Goal: Task Accomplishment & Management: Use online tool/utility

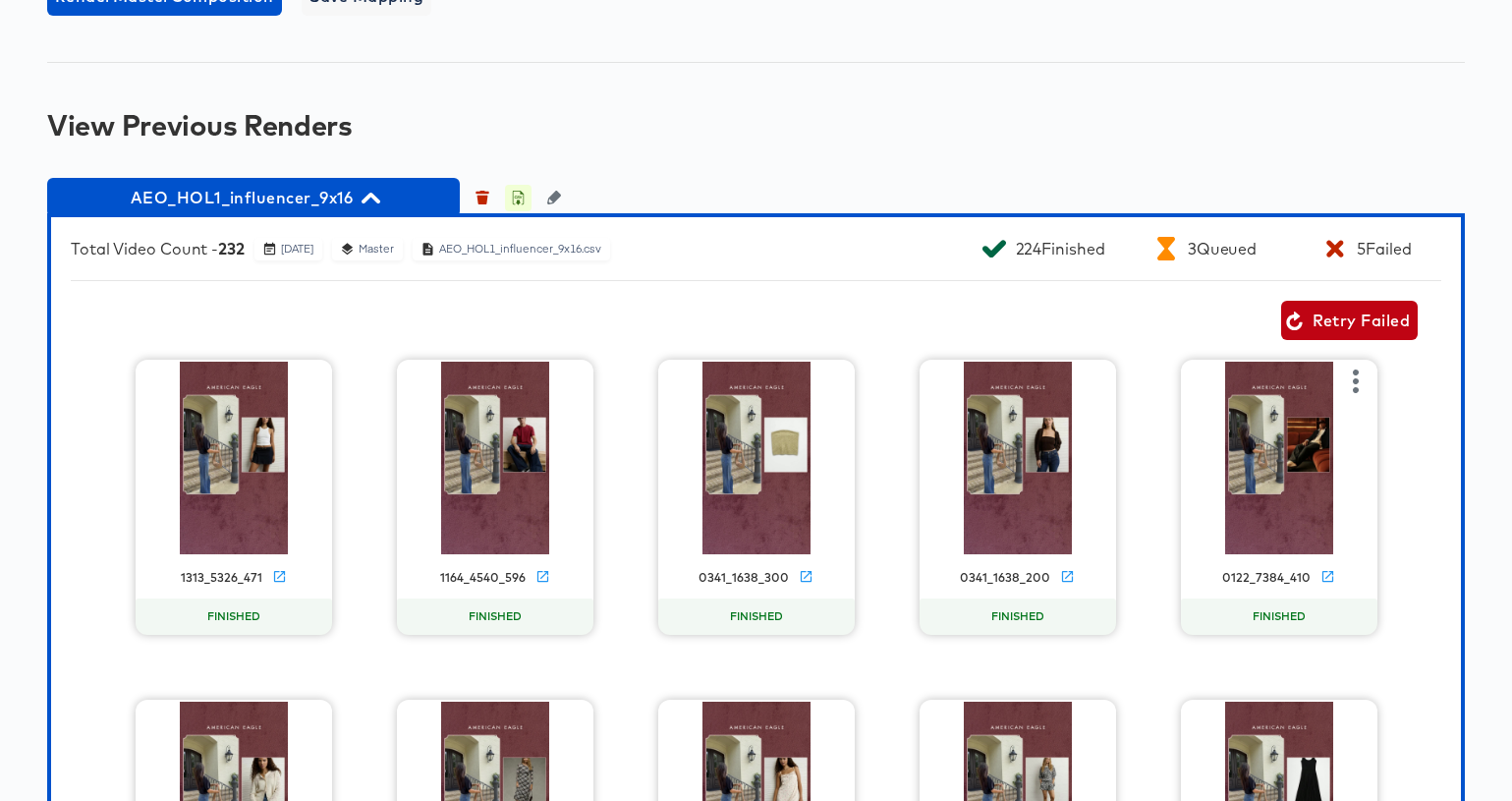
scroll to position [1534, 0]
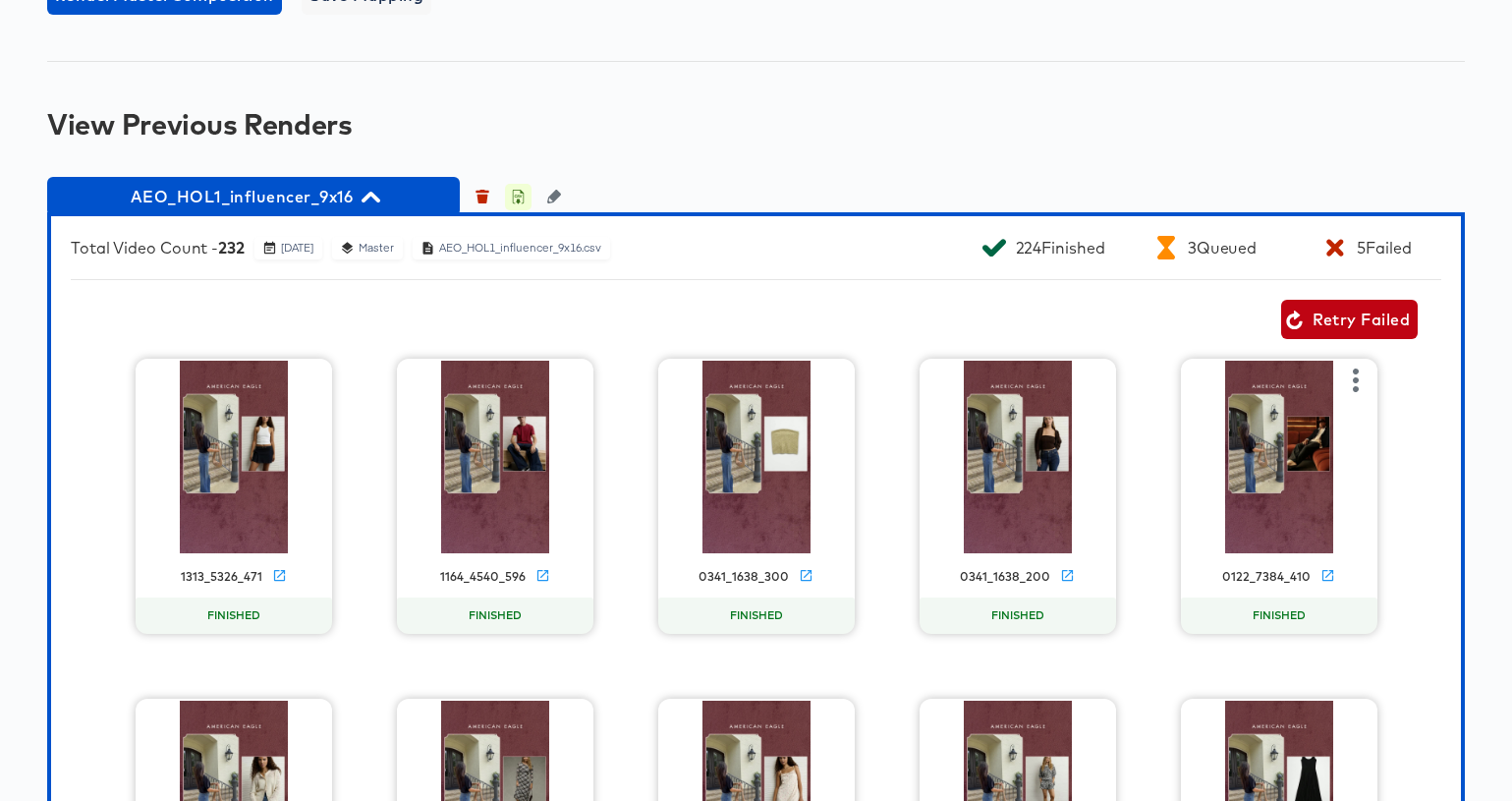
click at [517, 203] on icon "button" at bounding box center [518, 197] width 14 height 14
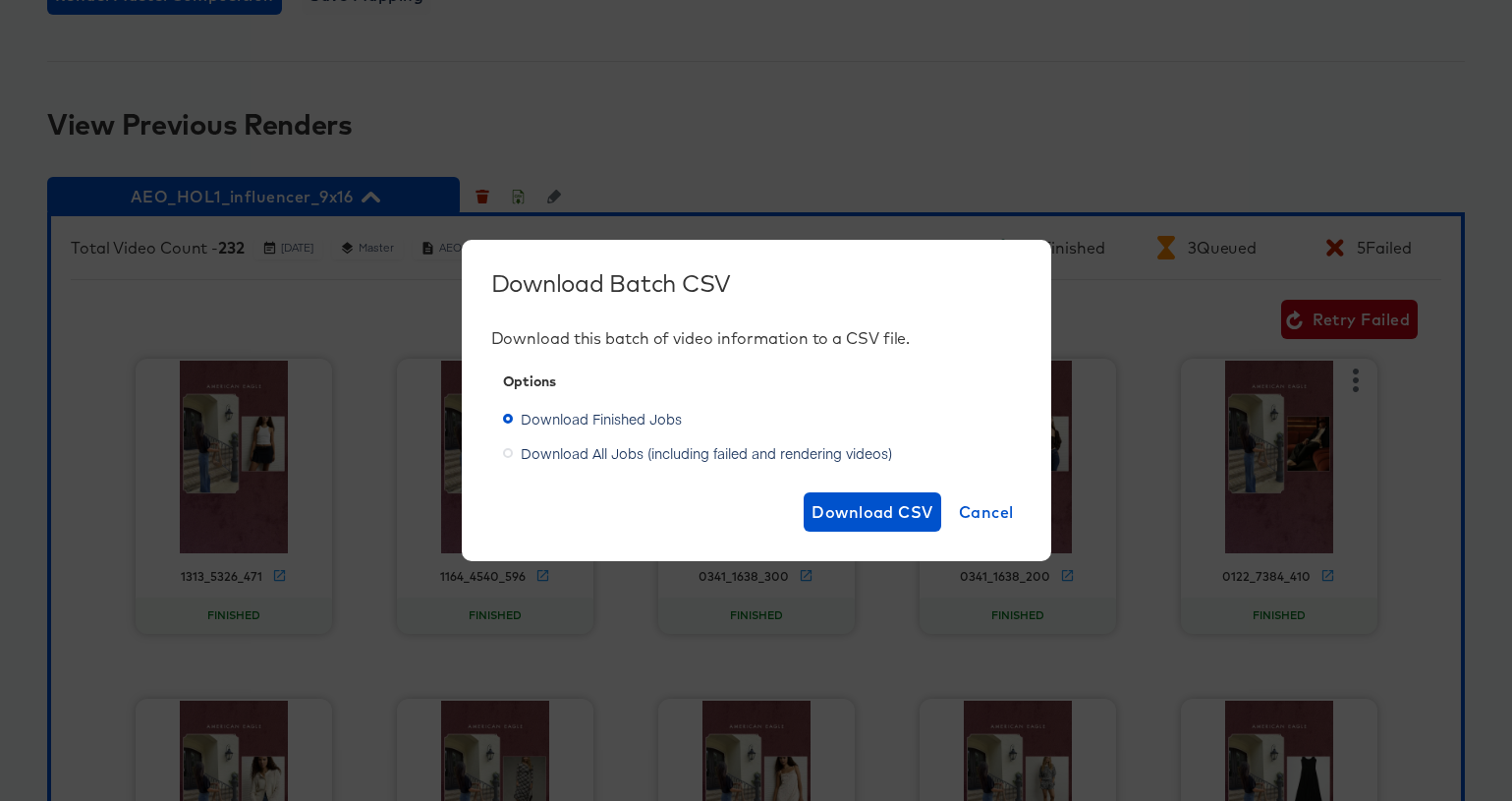
scroll to position [1530, 0]
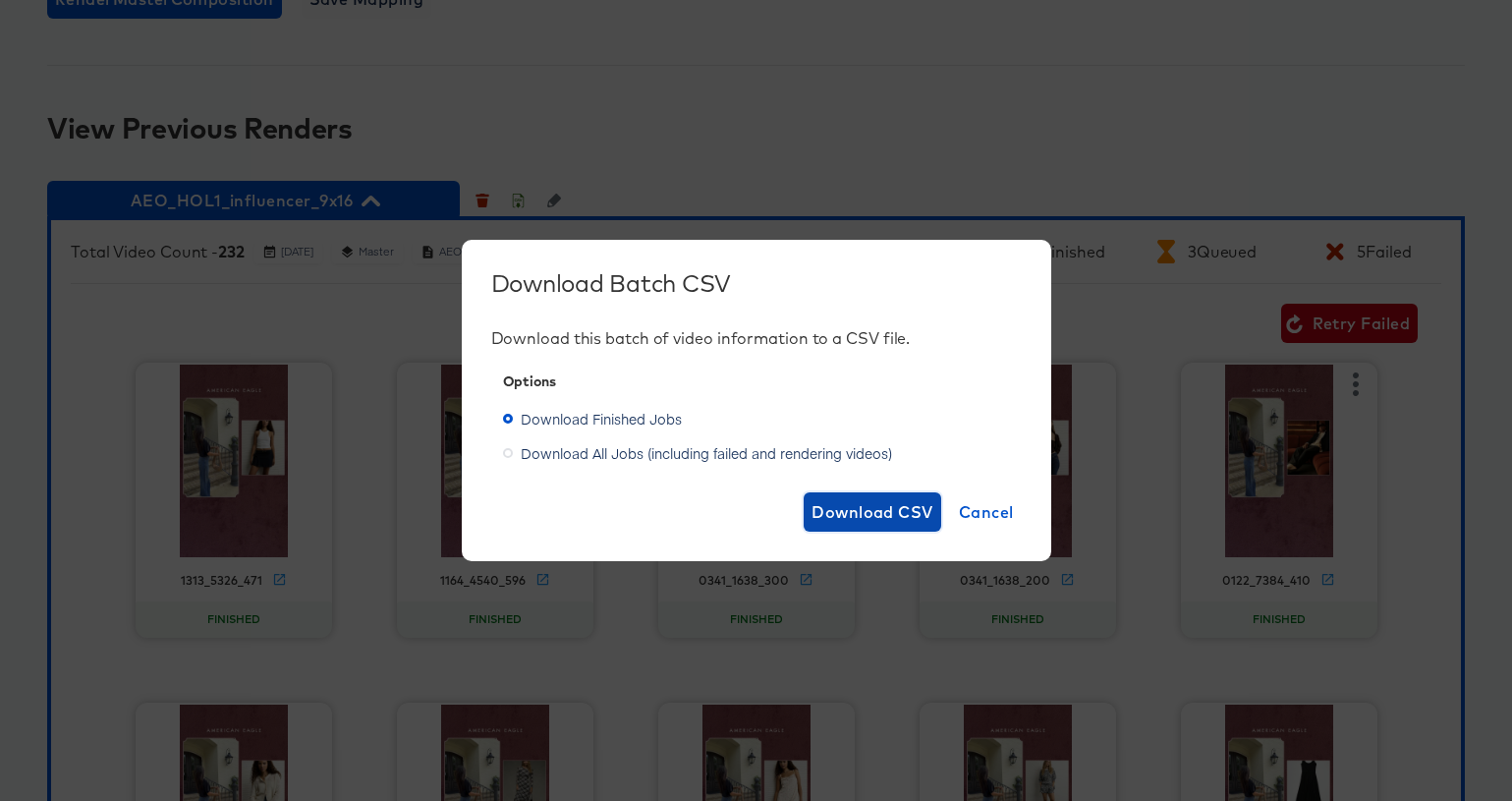
click at [849, 509] on span "Download CSV" at bounding box center [872, 512] width 122 height 28
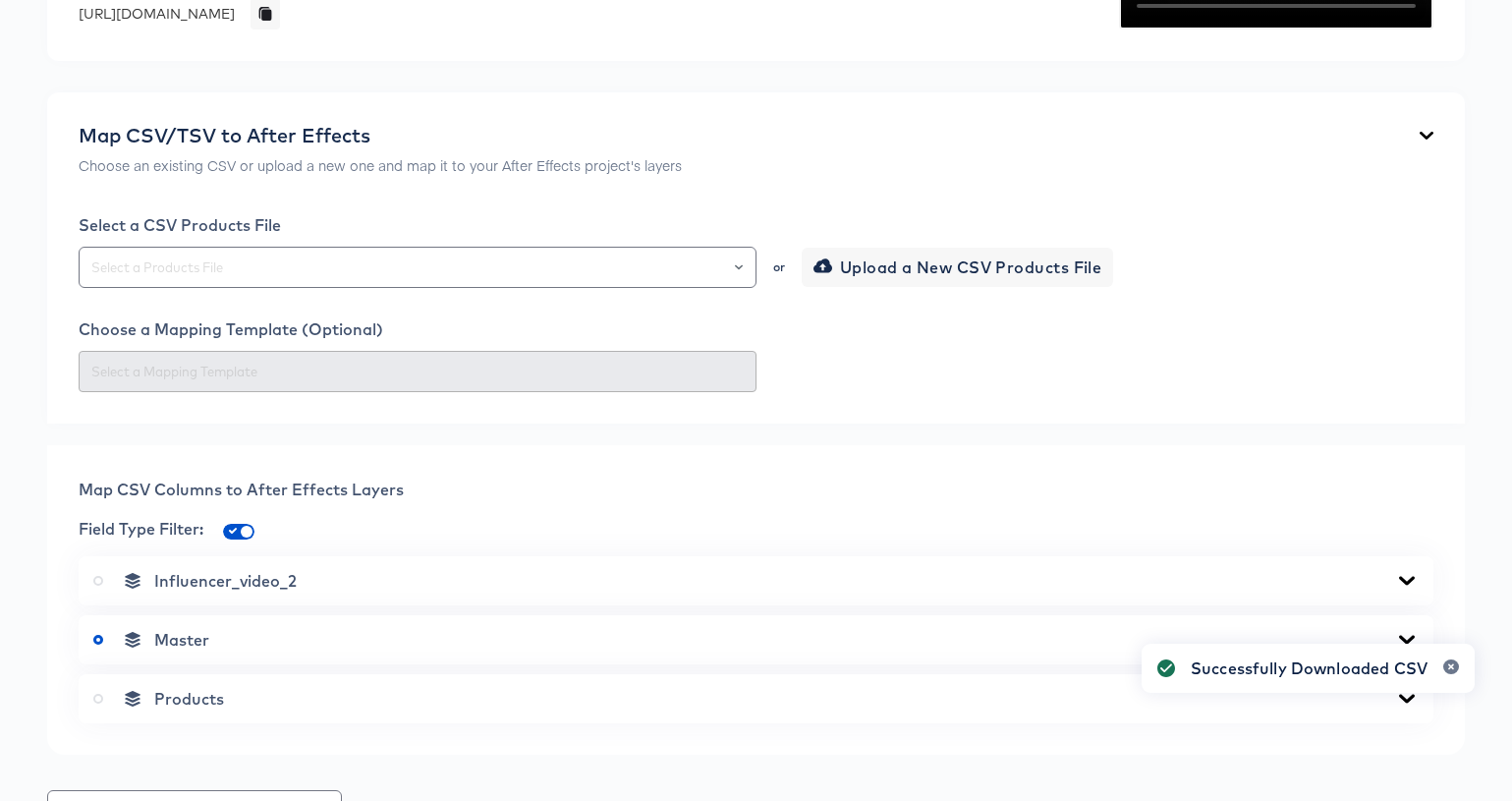
scroll to position [0, 0]
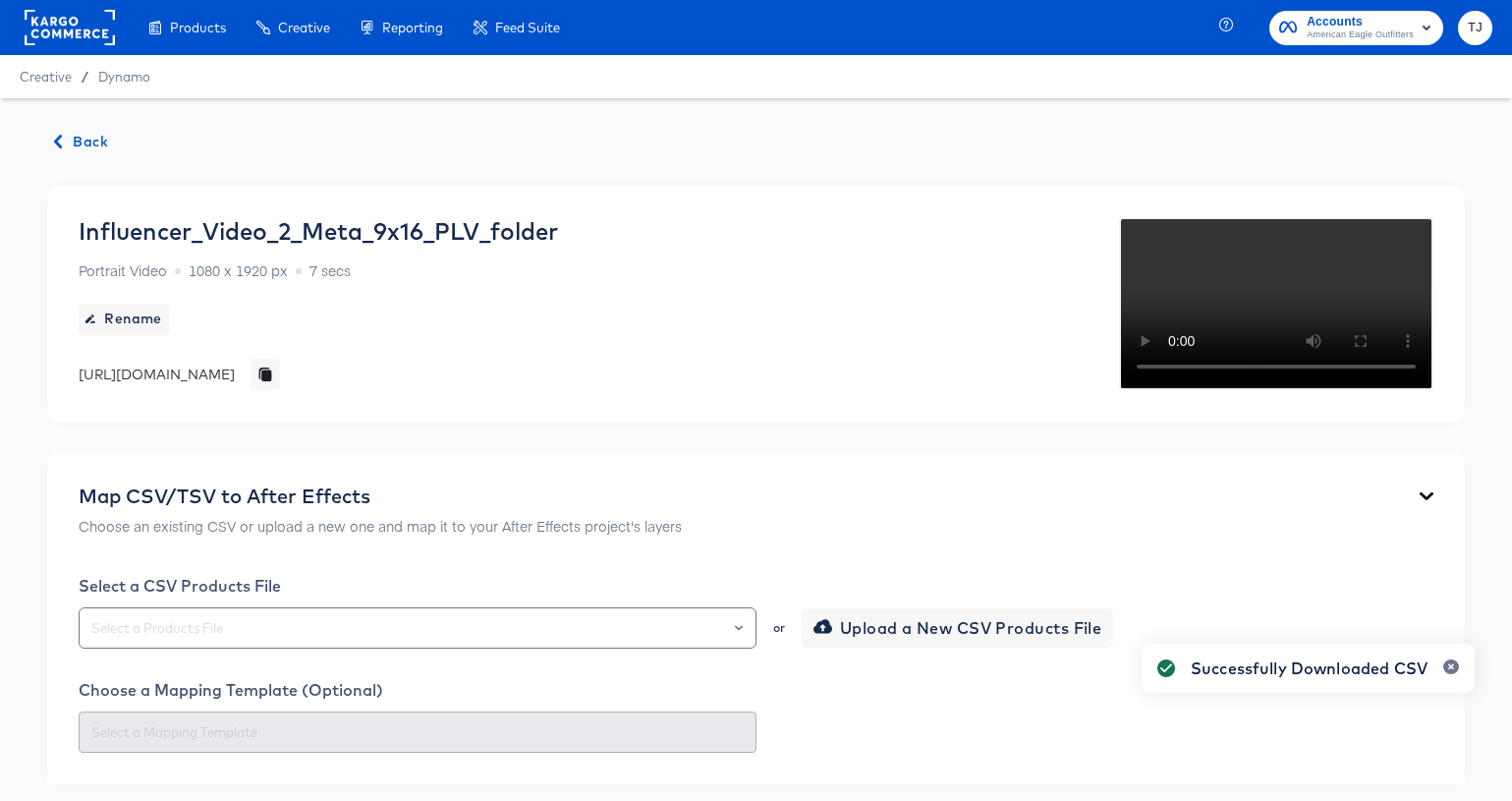
click at [88, 144] on span "Back" at bounding box center [82, 142] width 53 height 25
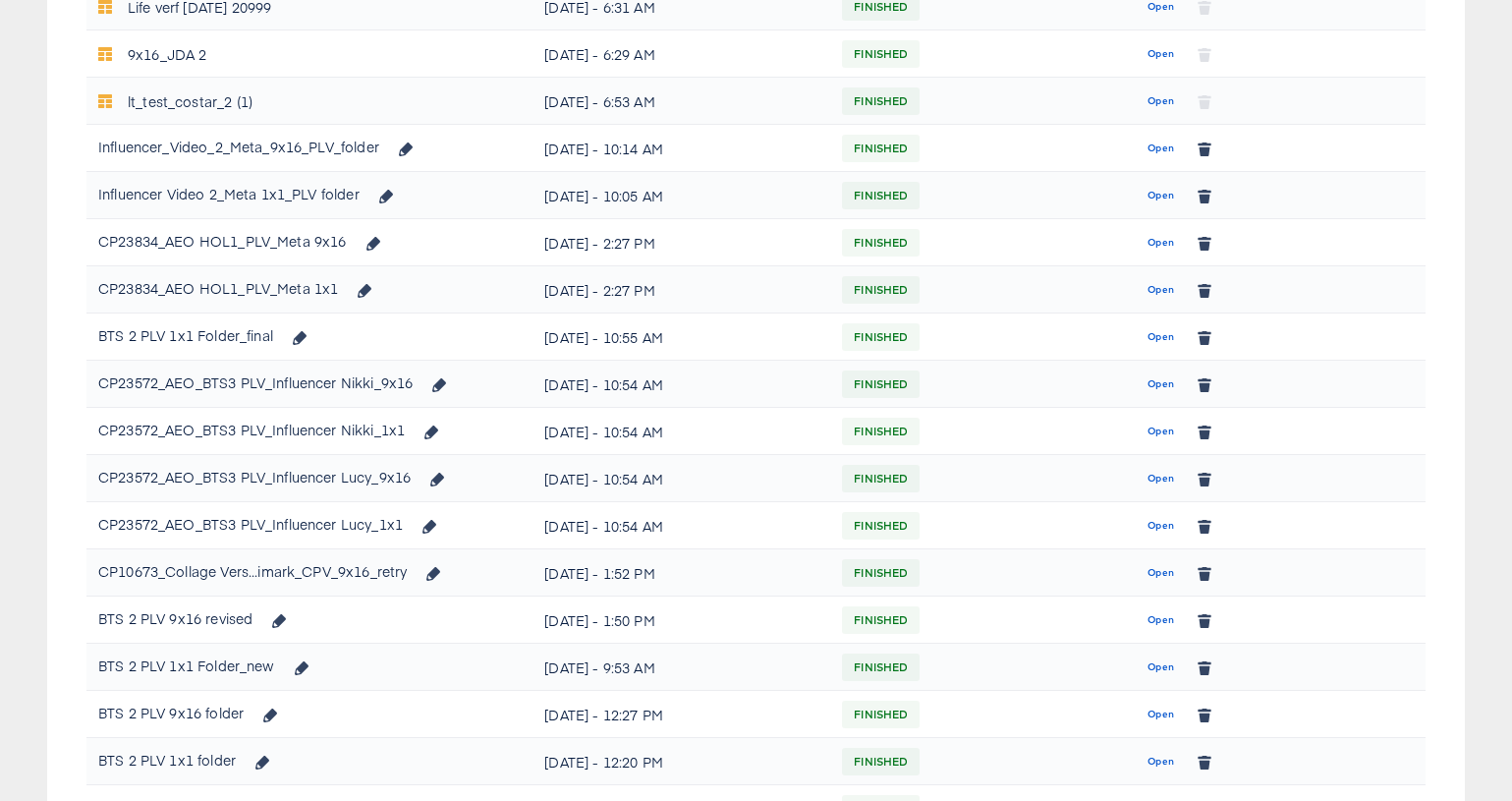
scroll to position [391, 0]
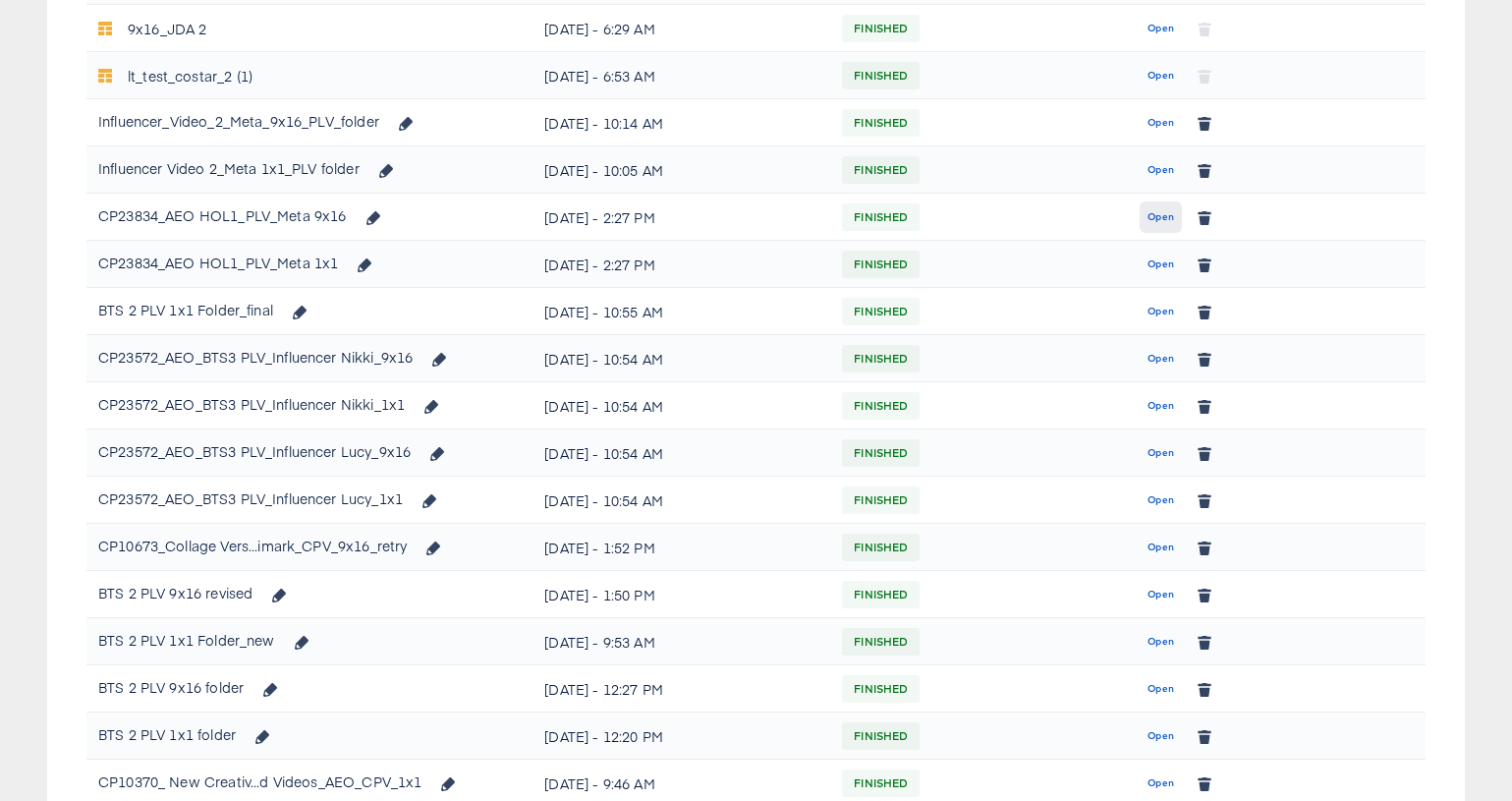
click at [1159, 219] on span "Open" at bounding box center [1160, 217] width 27 height 18
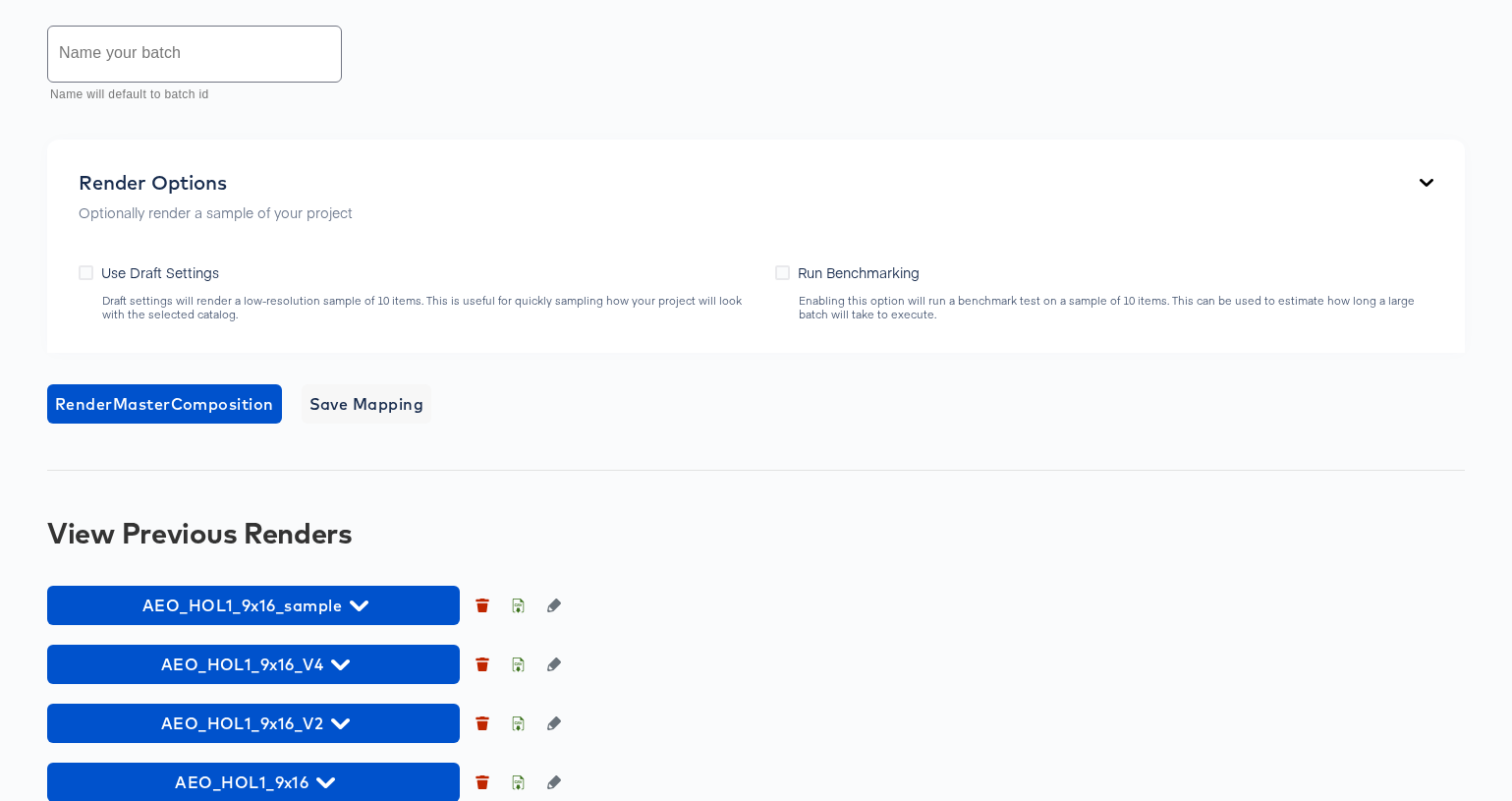
scroll to position [1099, 0]
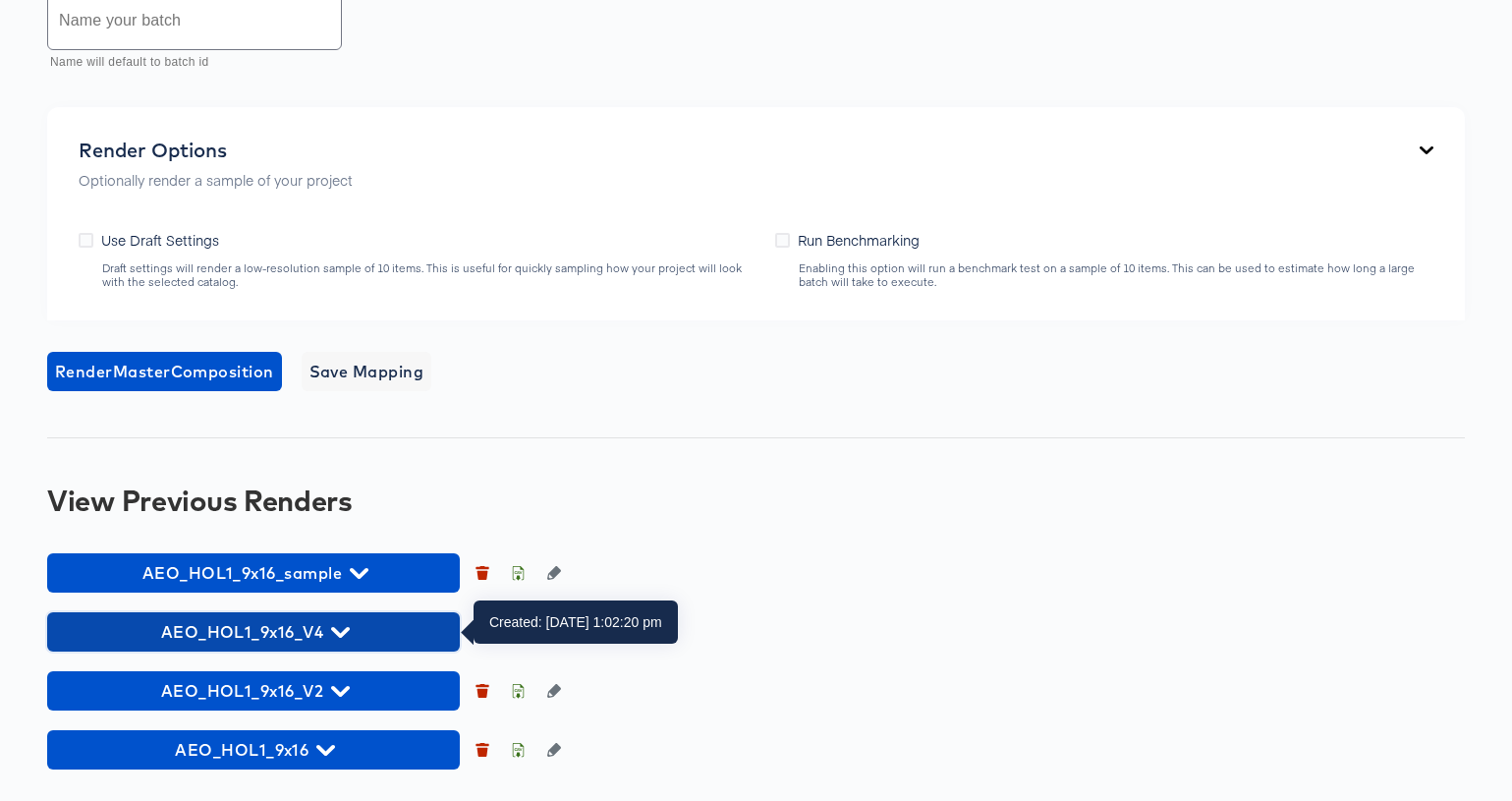
click at [335, 631] on icon "button" at bounding box center [340, 632] width 19 height 11
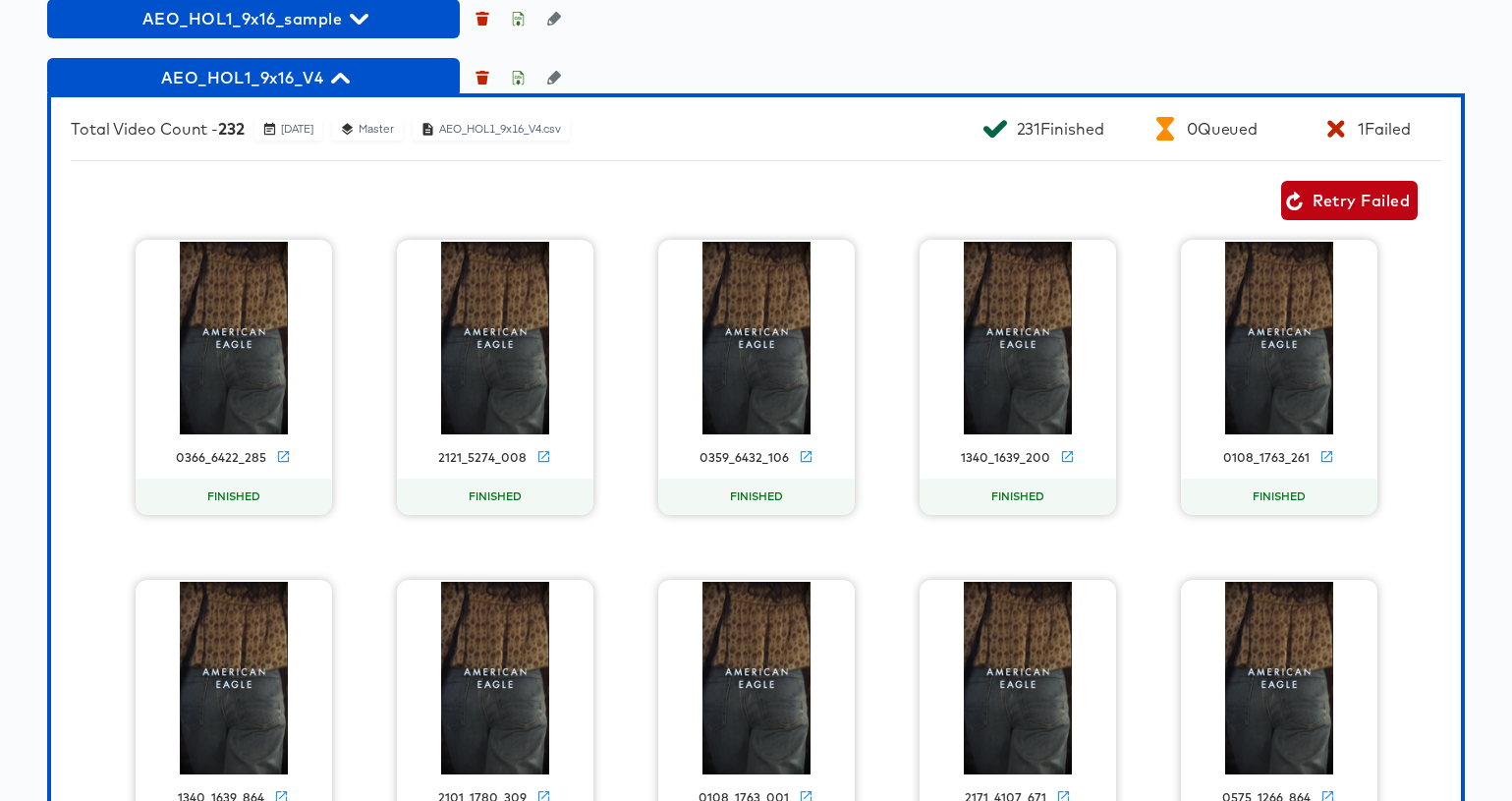
scroll to position [1666, 0]
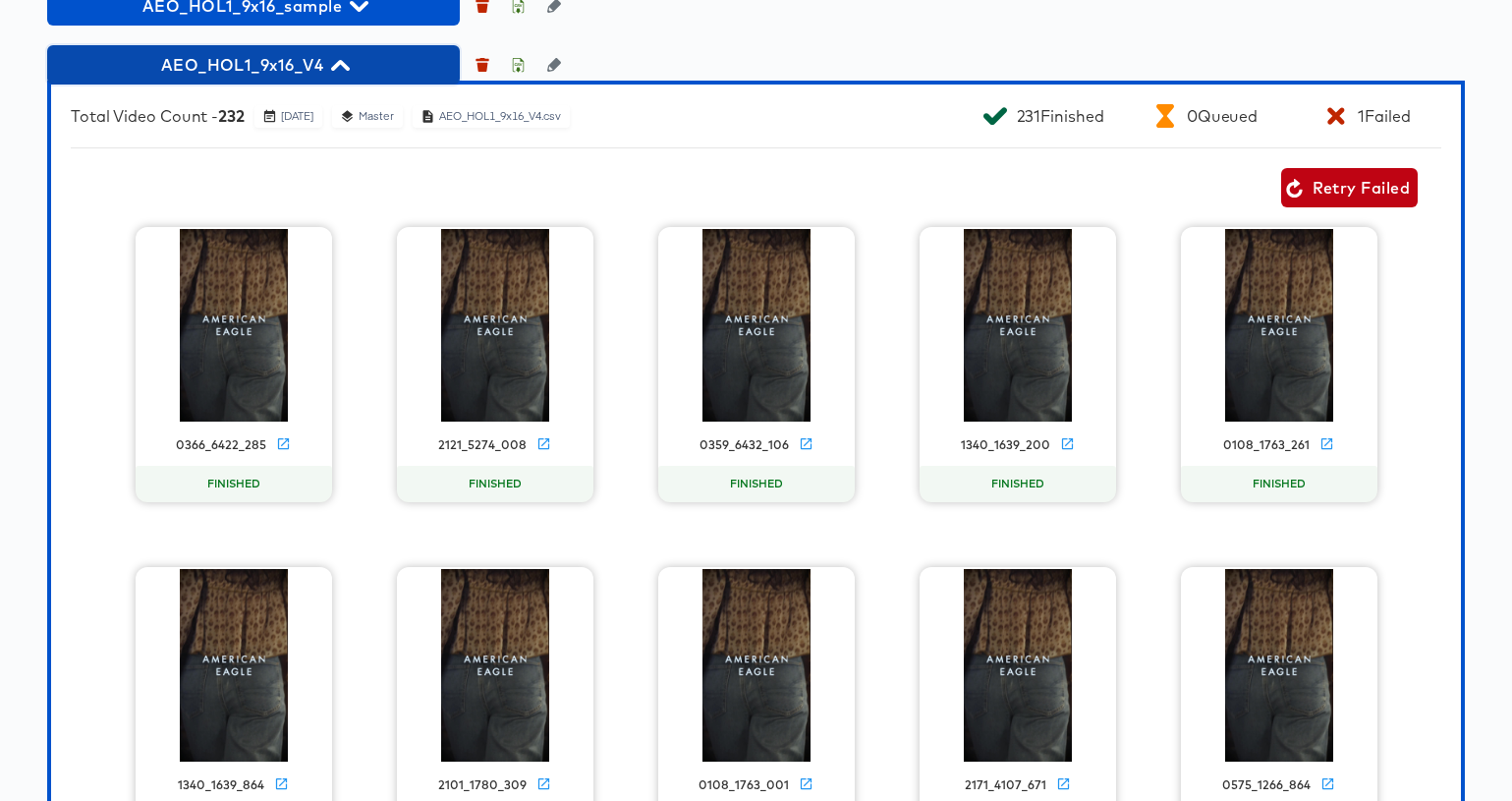
click at [351, 62] on span "AEO_HOL1_9x16_V4" at bounding box center [253, 65] width 393 height 28
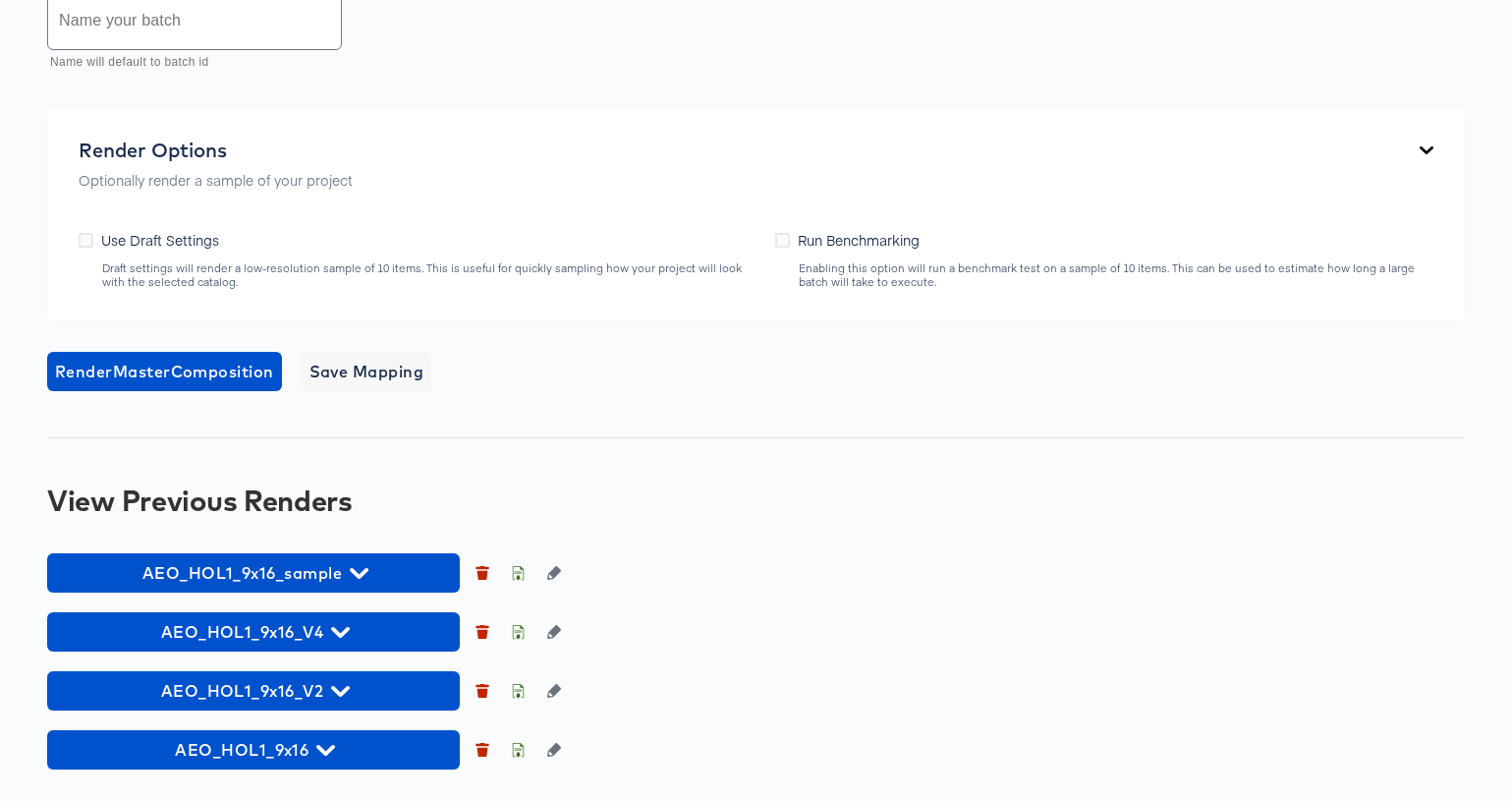
scroll to position [1099, 0]
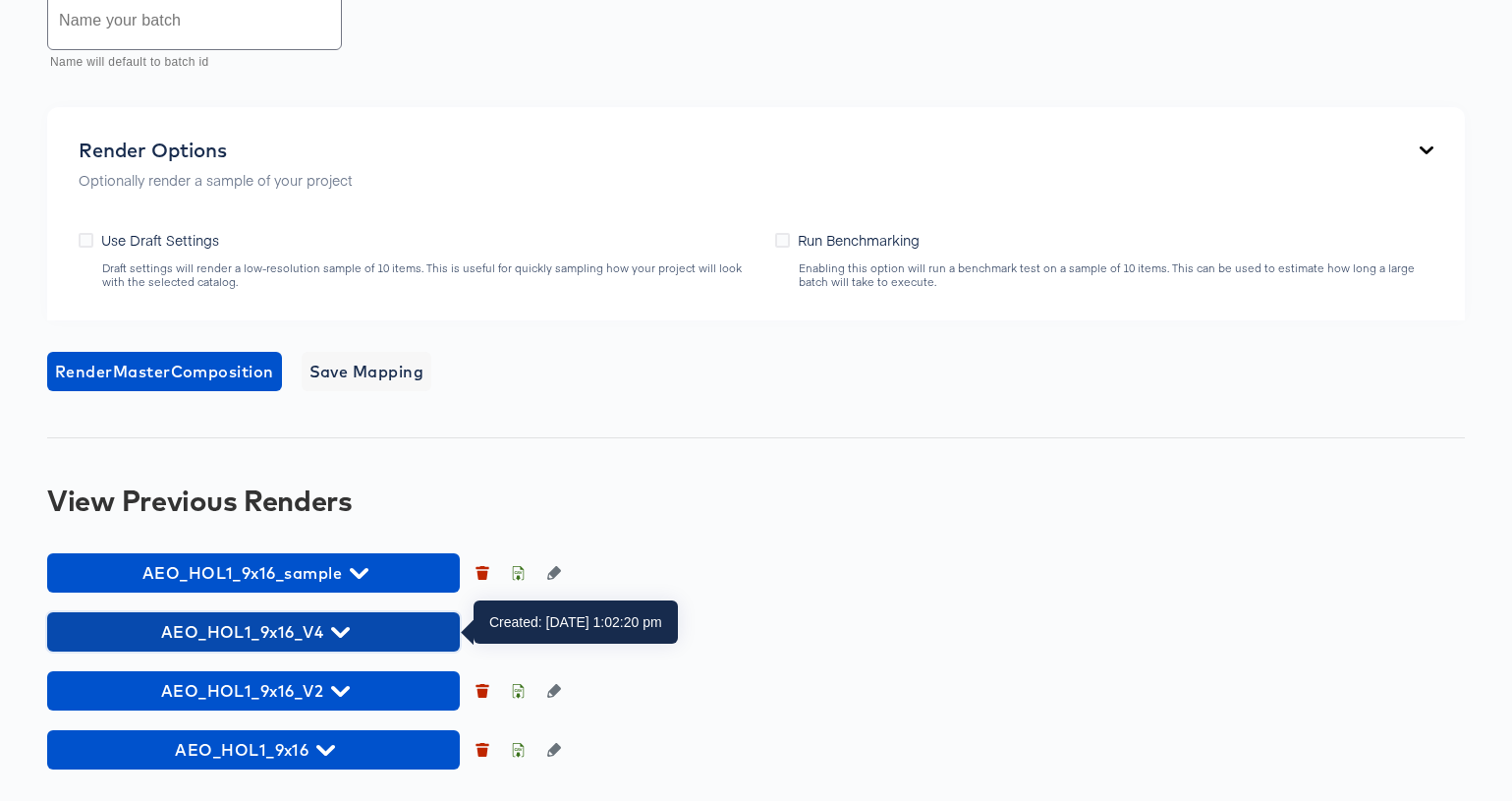
click at [326, 620] on span "AEO_HOL1_9x16_V4" at bounding box center [253, 632] width 393 height 28
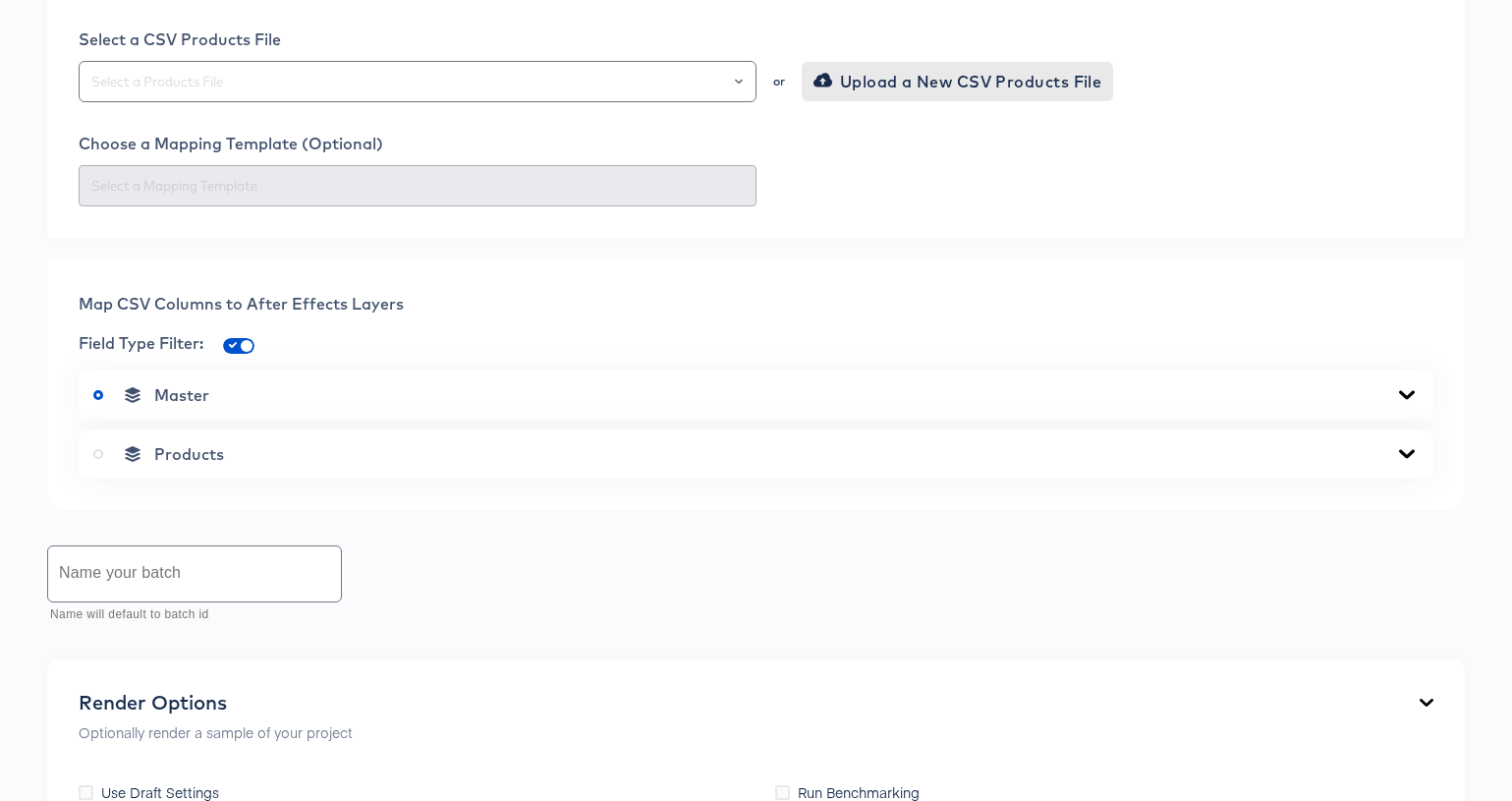
scroll to position [0, 0]
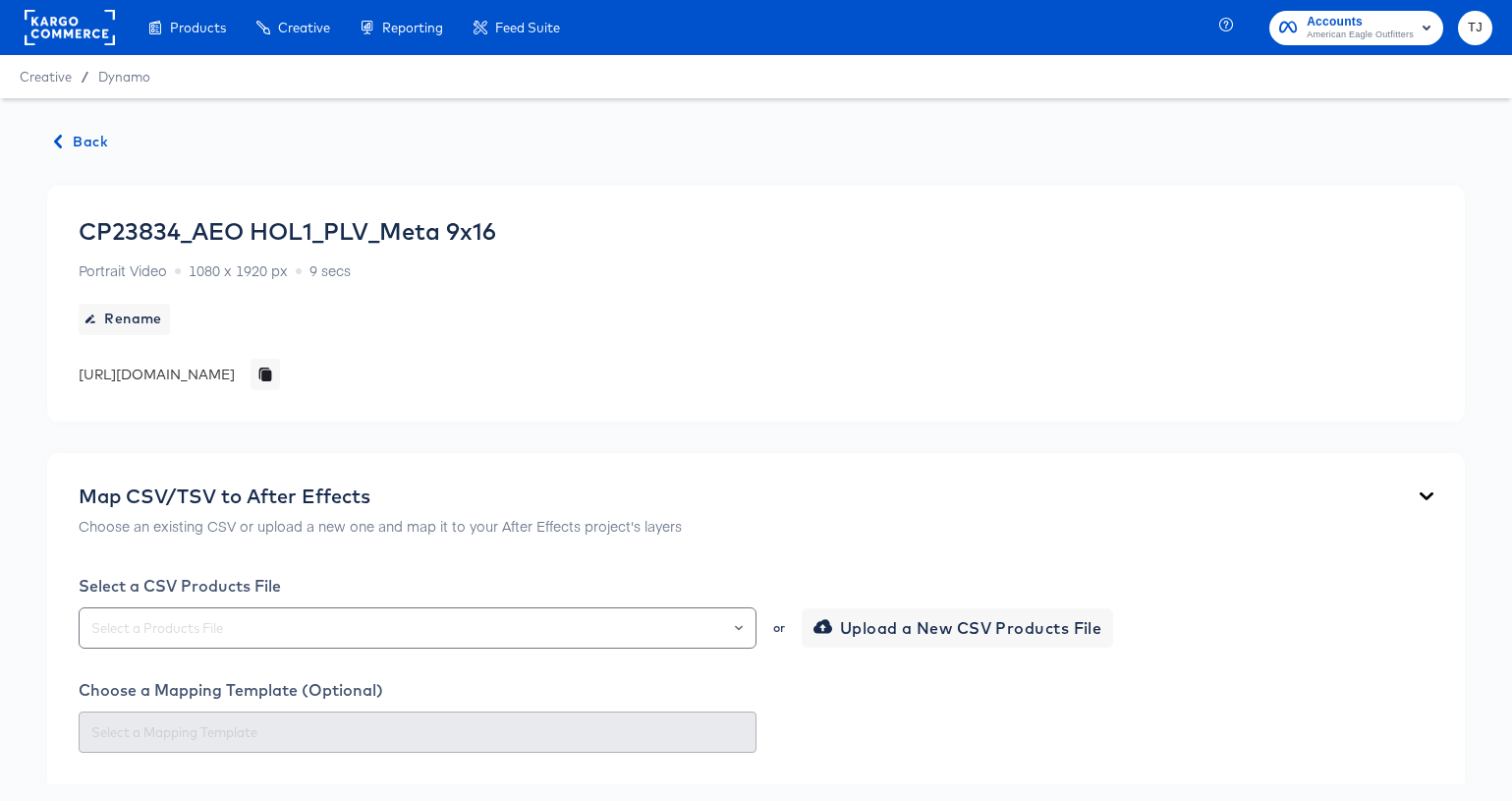
click at [95, 138] on span "Back" at bounding box center [82, 142] width 53 height 25
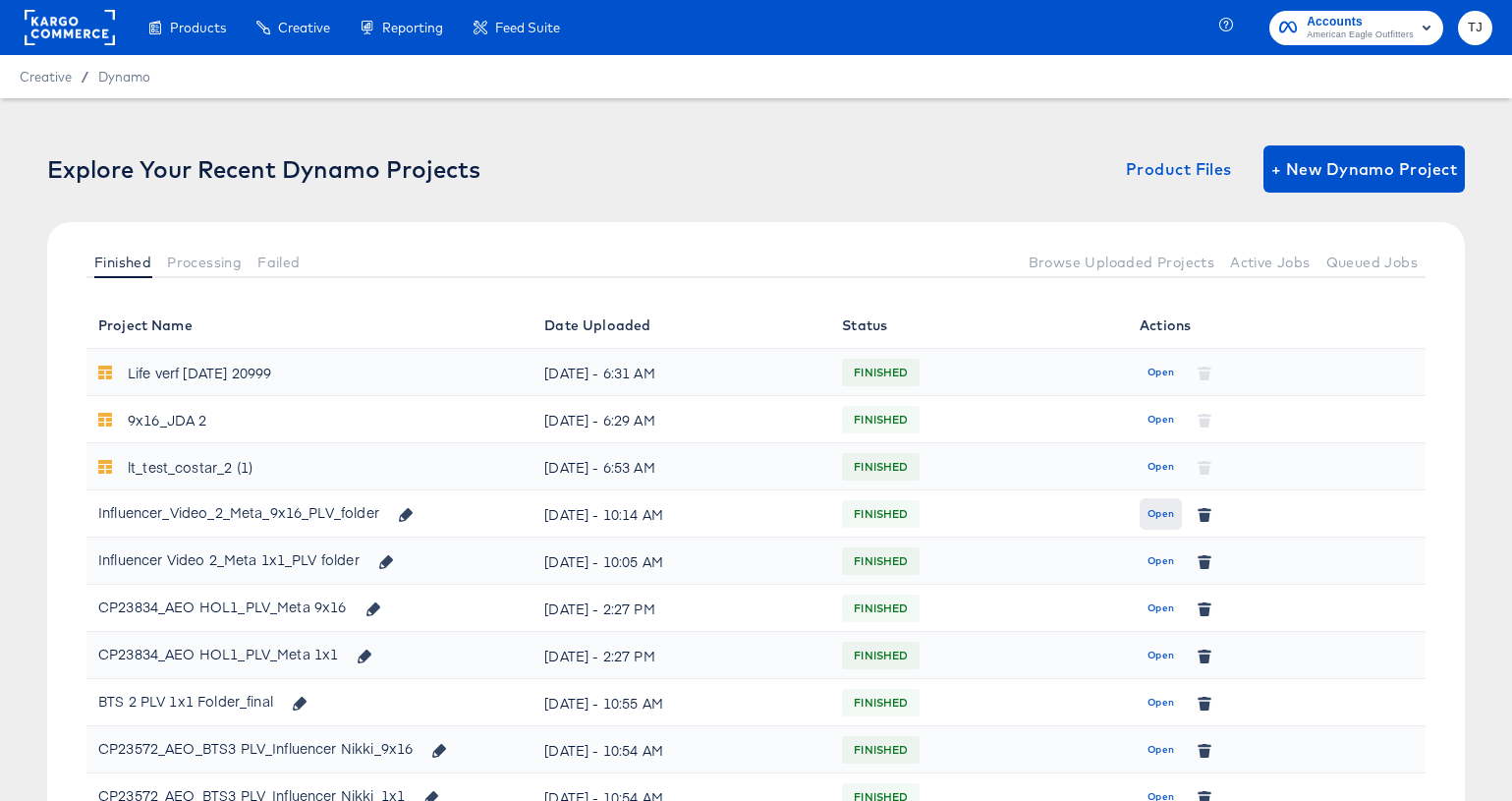
click at [1163, 514] on span "Open" at bounding box center [1160, 514] width 27 height 18
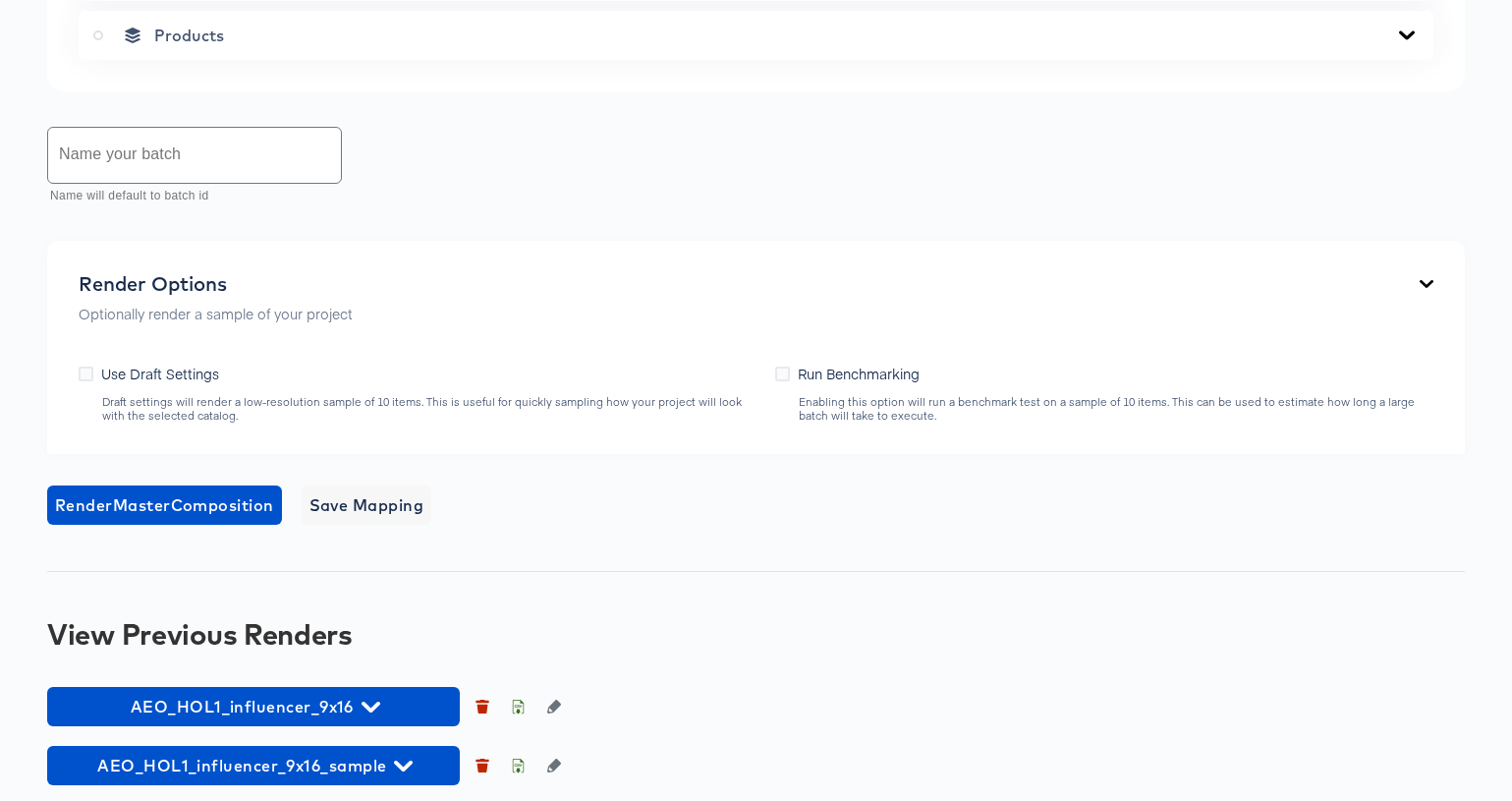
scroll to position [1048, 0]
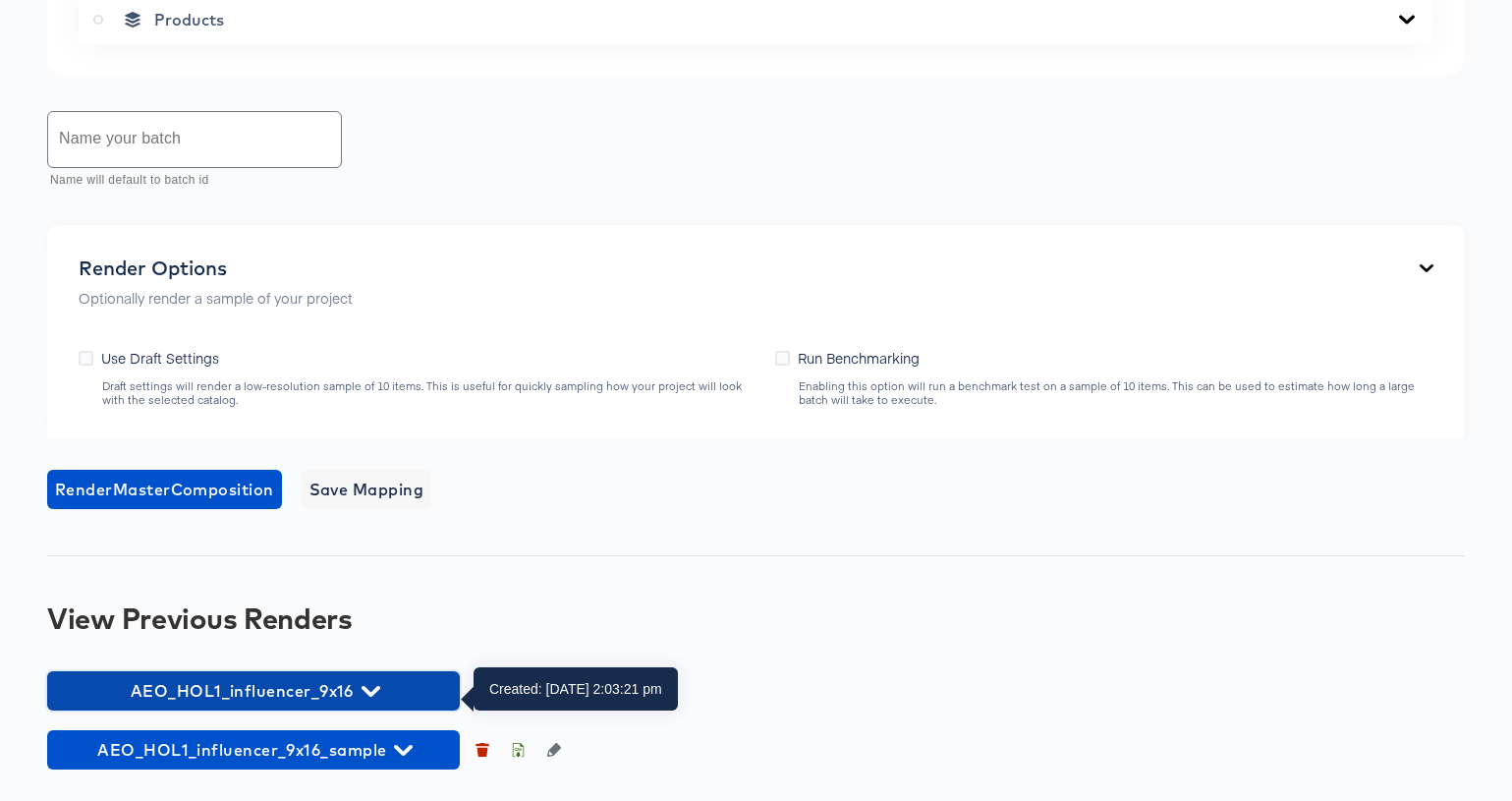
click at [371, 693] on icon "button" at bounding box center [370, 691] width 19 height 11
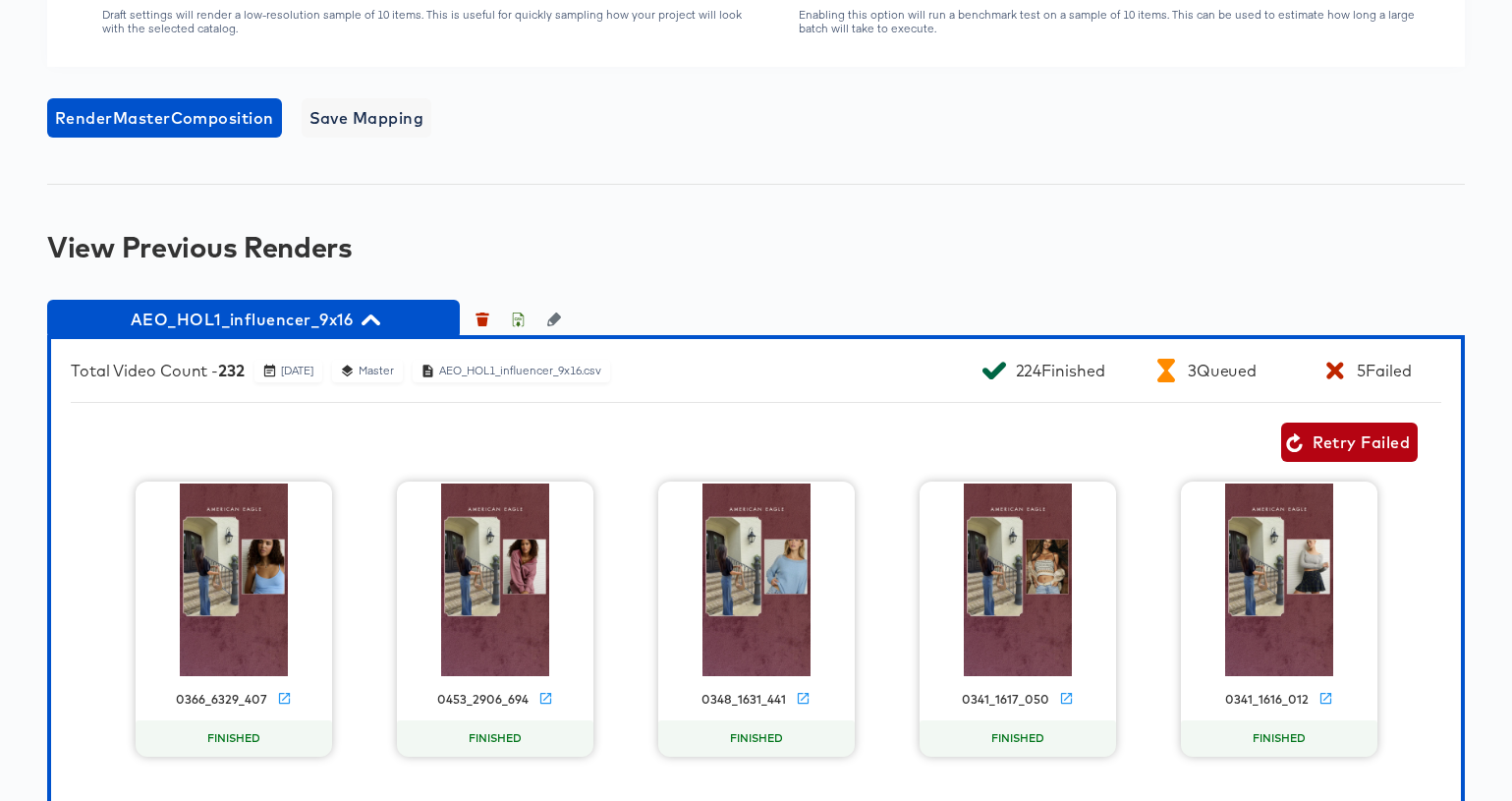
scroll to position [1410, 0]
click at [1334, 448] on span "Retry Failed" at bounding box center [1349, 443] width 121 height 28
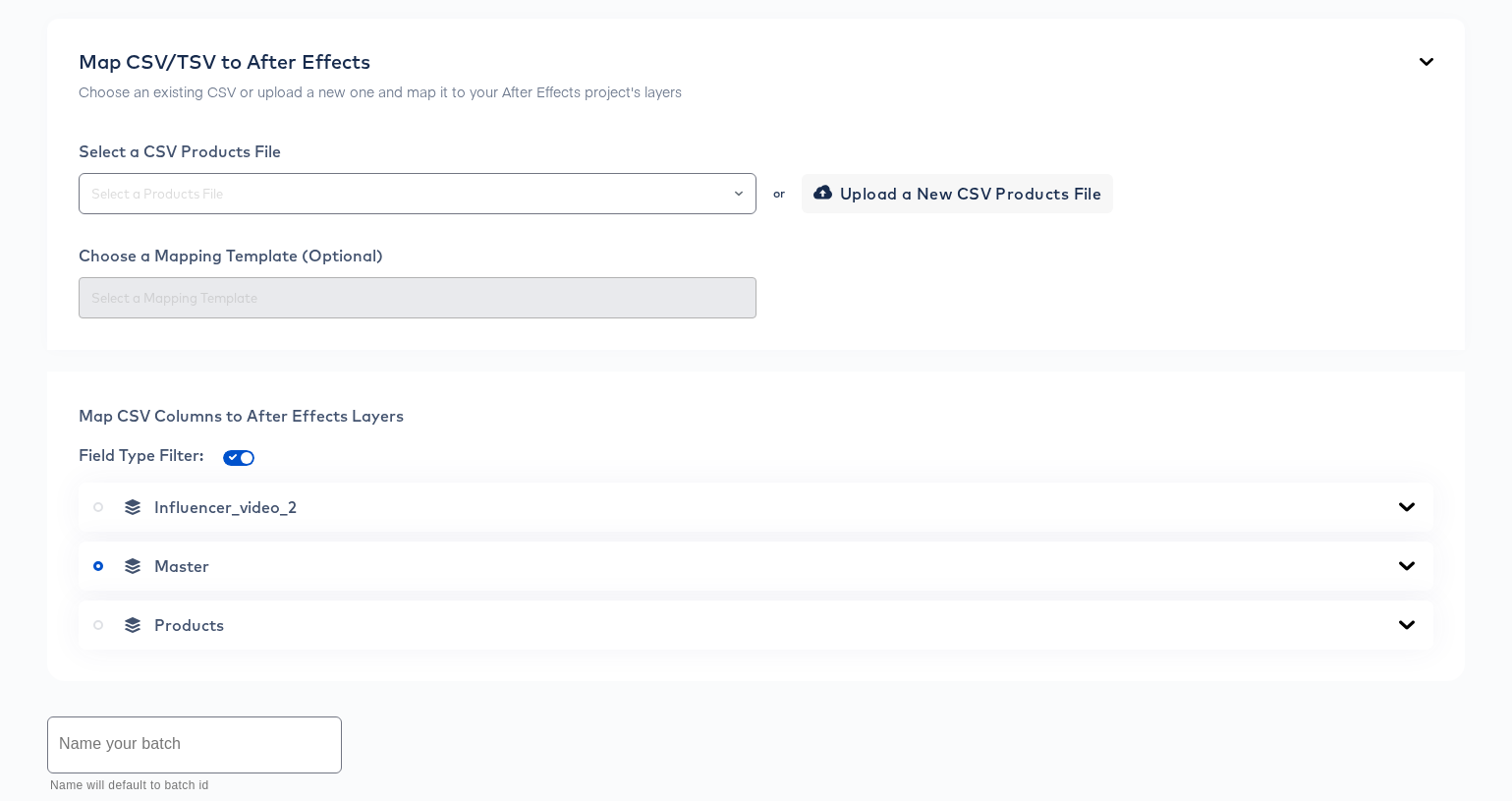
scroll to position [0, 0]
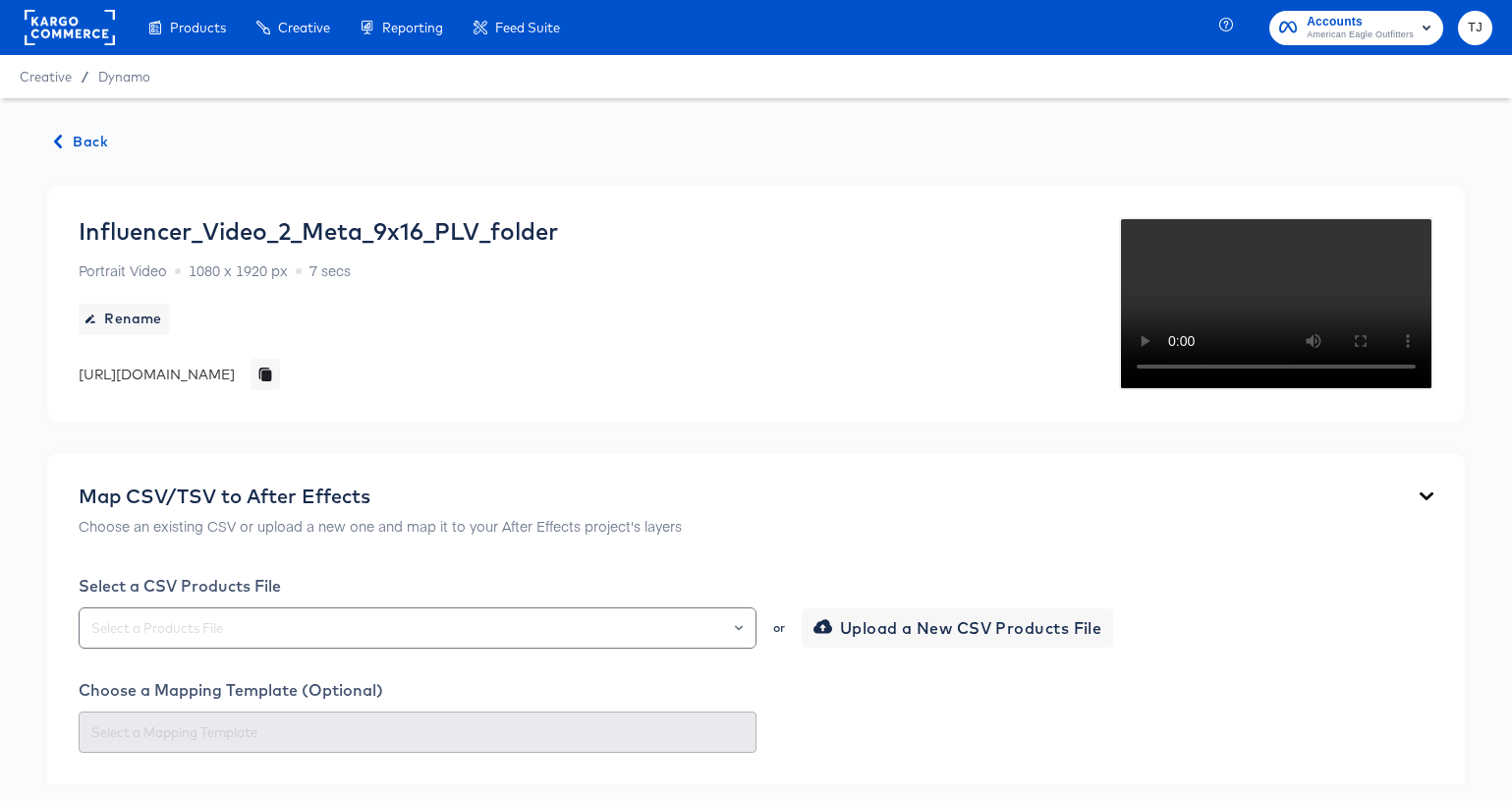
click at [86, 133] on span "Back" at bounding box center [82, 142] width 53 height 25
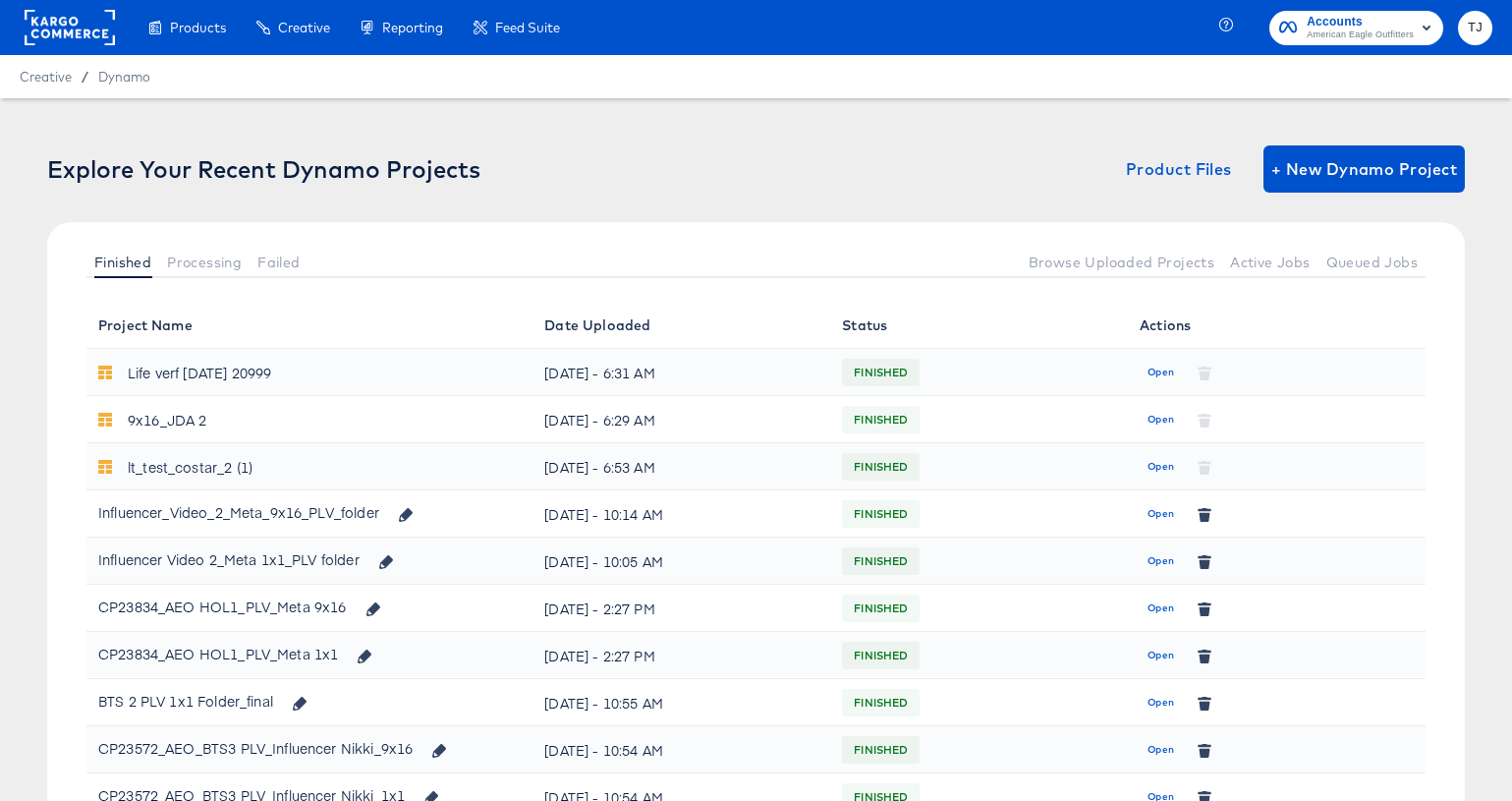
click at [1159, 562] on span "Open" at bounding box center [1160, 561] width 27 height 18
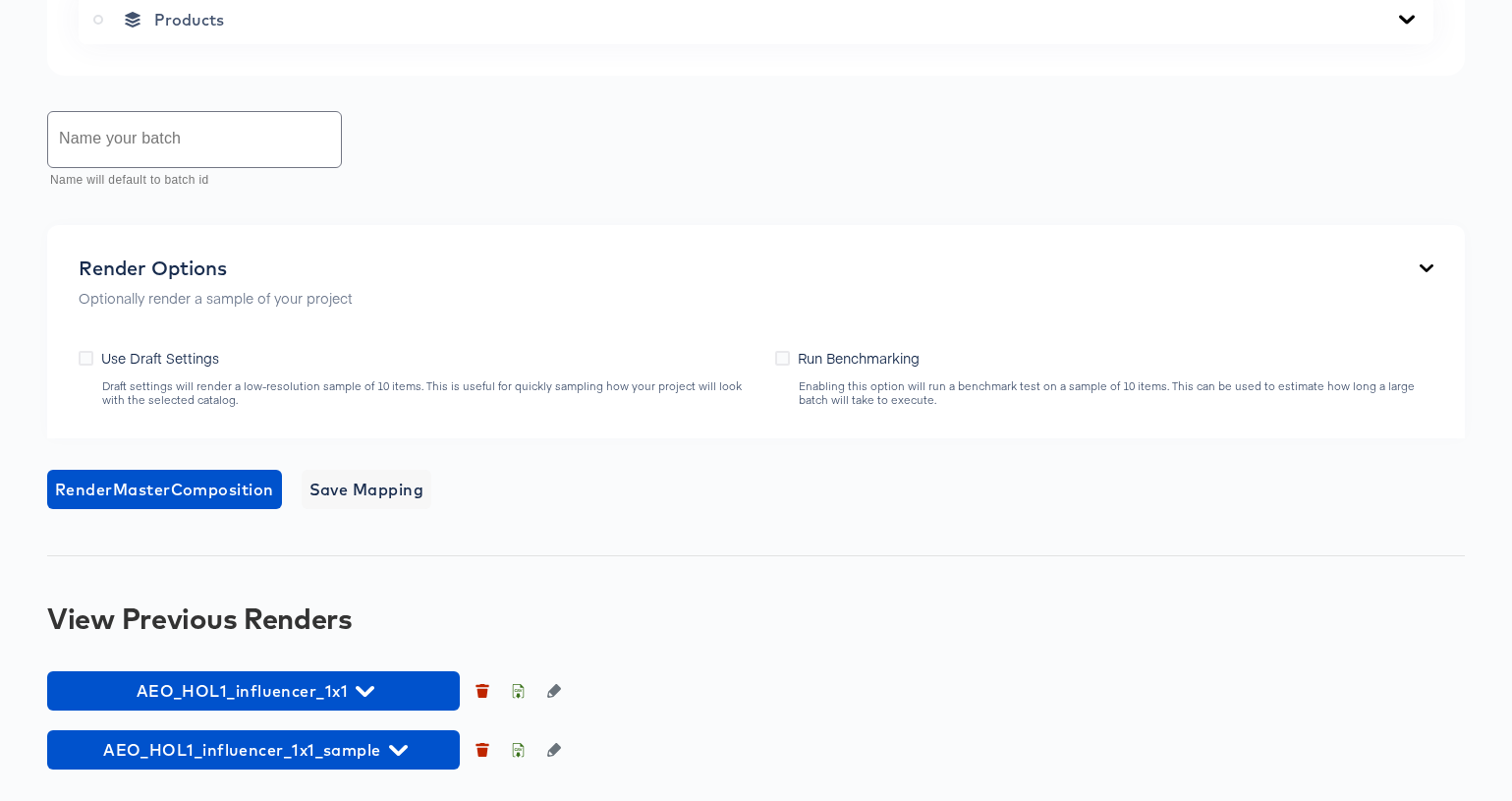
scroll to position [1181, 0]
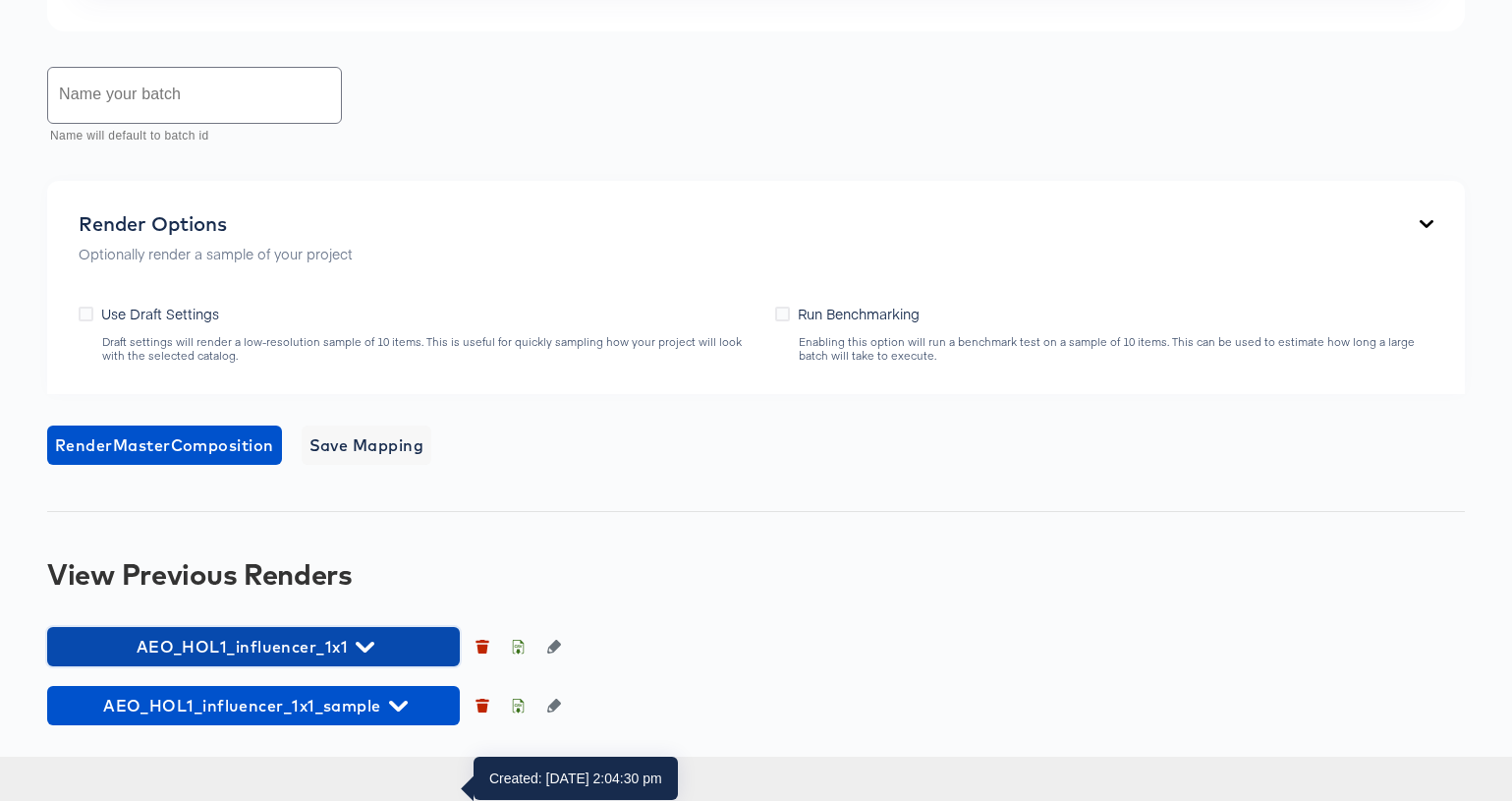
click at [401, 660] on span "AEO_HOL1_influencer_1x1" at bounding box center [253, 647] width 393 height 28
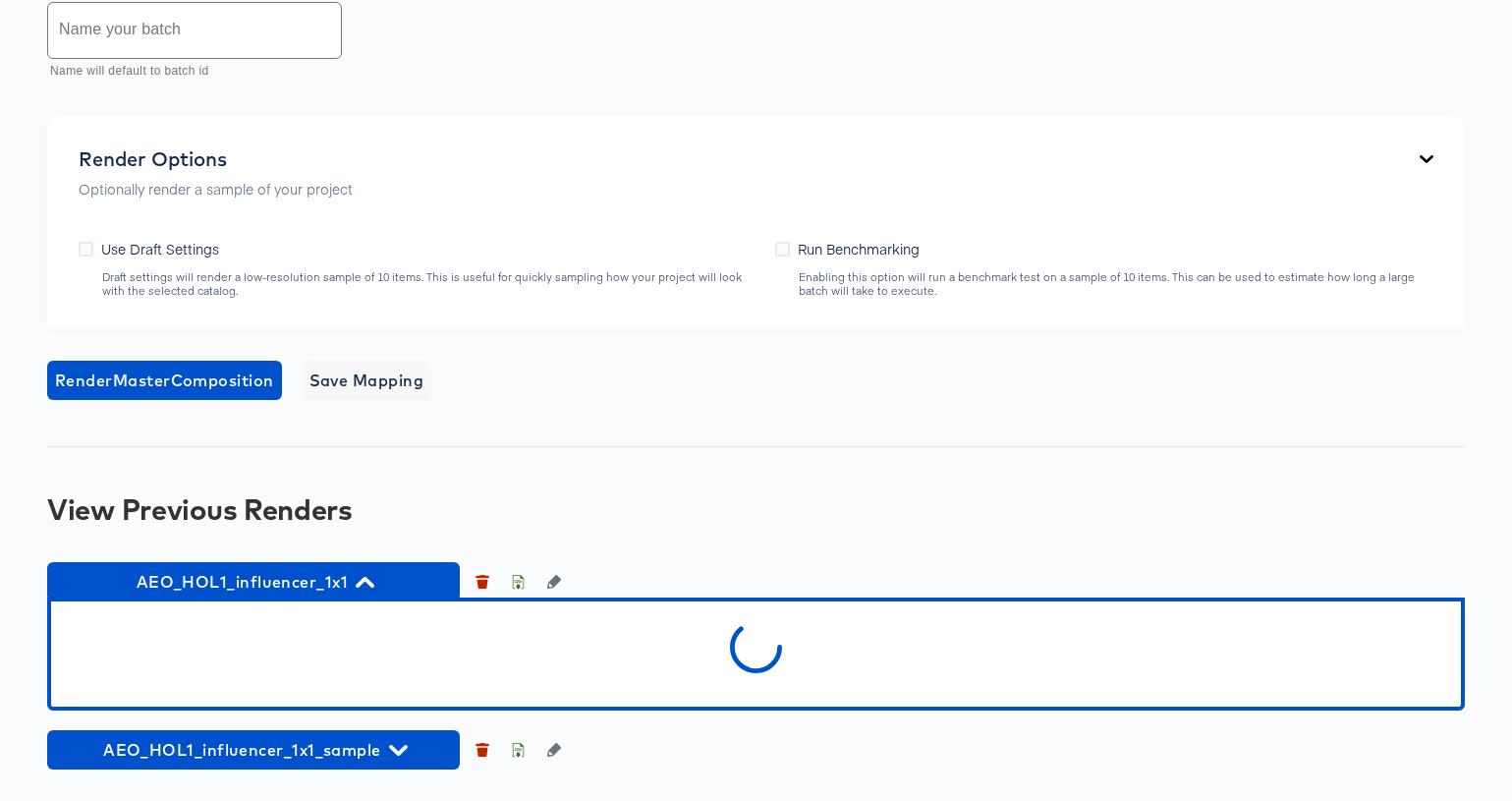
scroll to position [1290, 0]
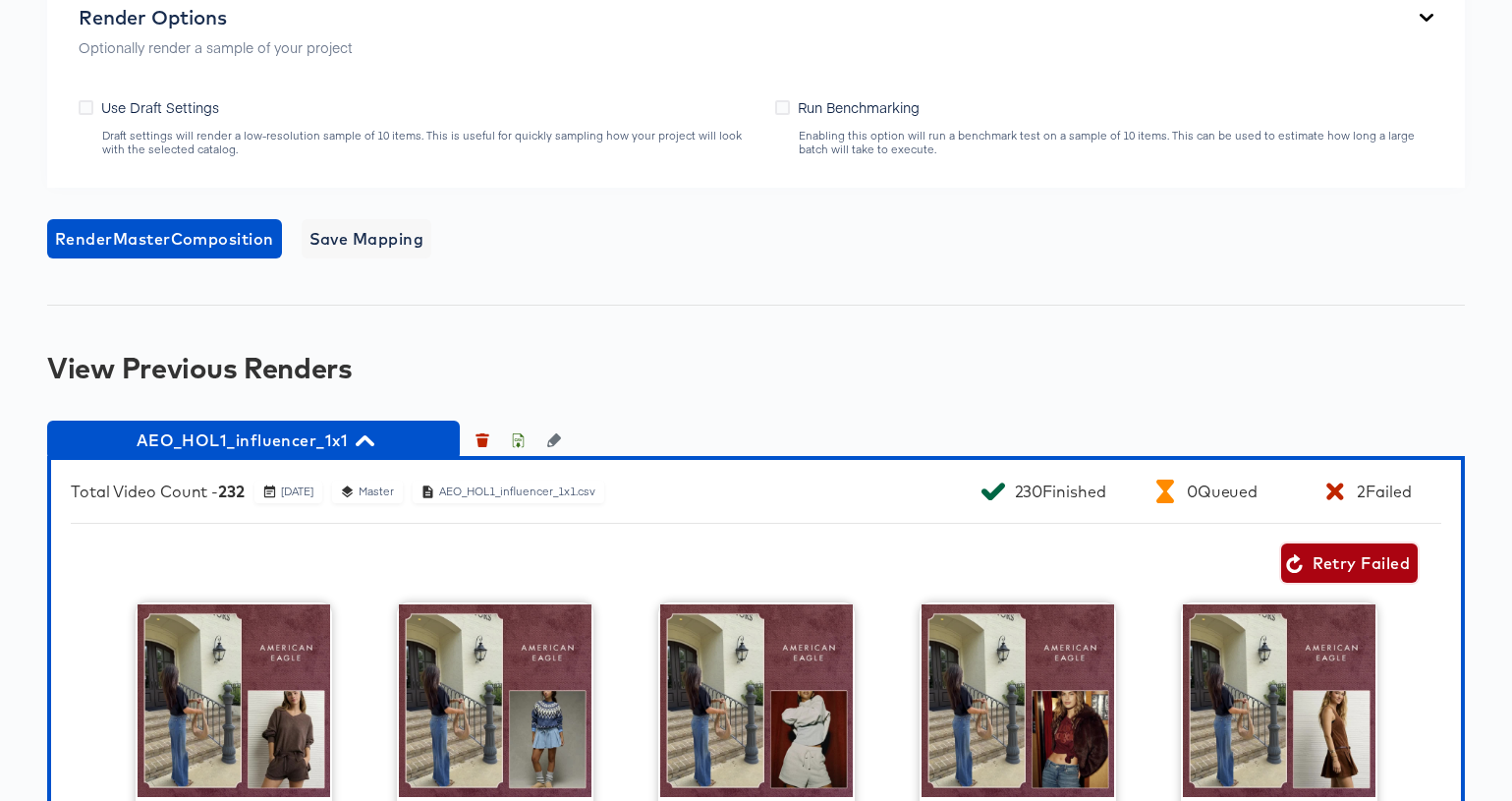
click at [1339, 577] on span "Retry Failed" at bounding box center [1349, 563] width 121 height 28
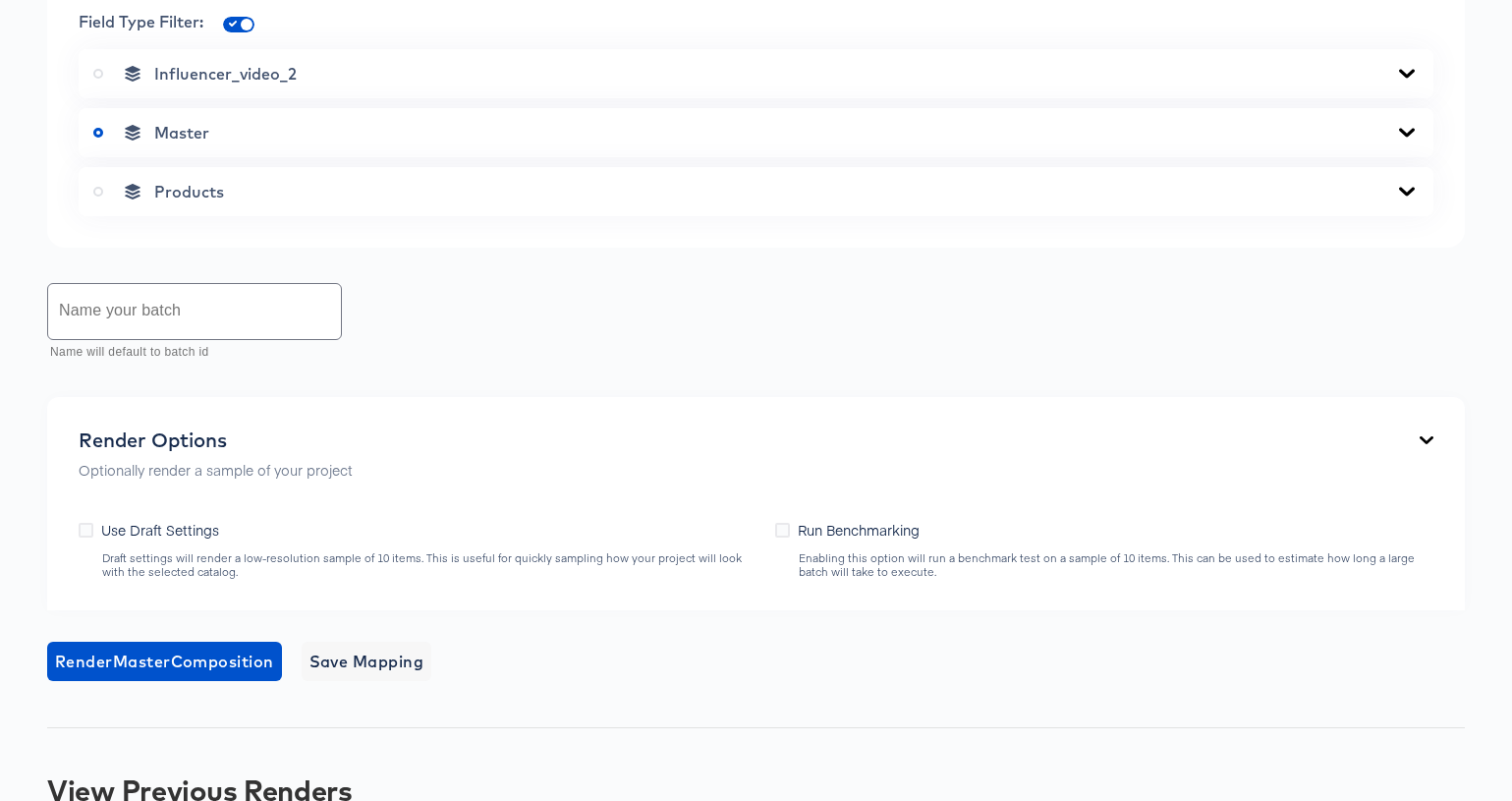
scroll to position [0, 0]
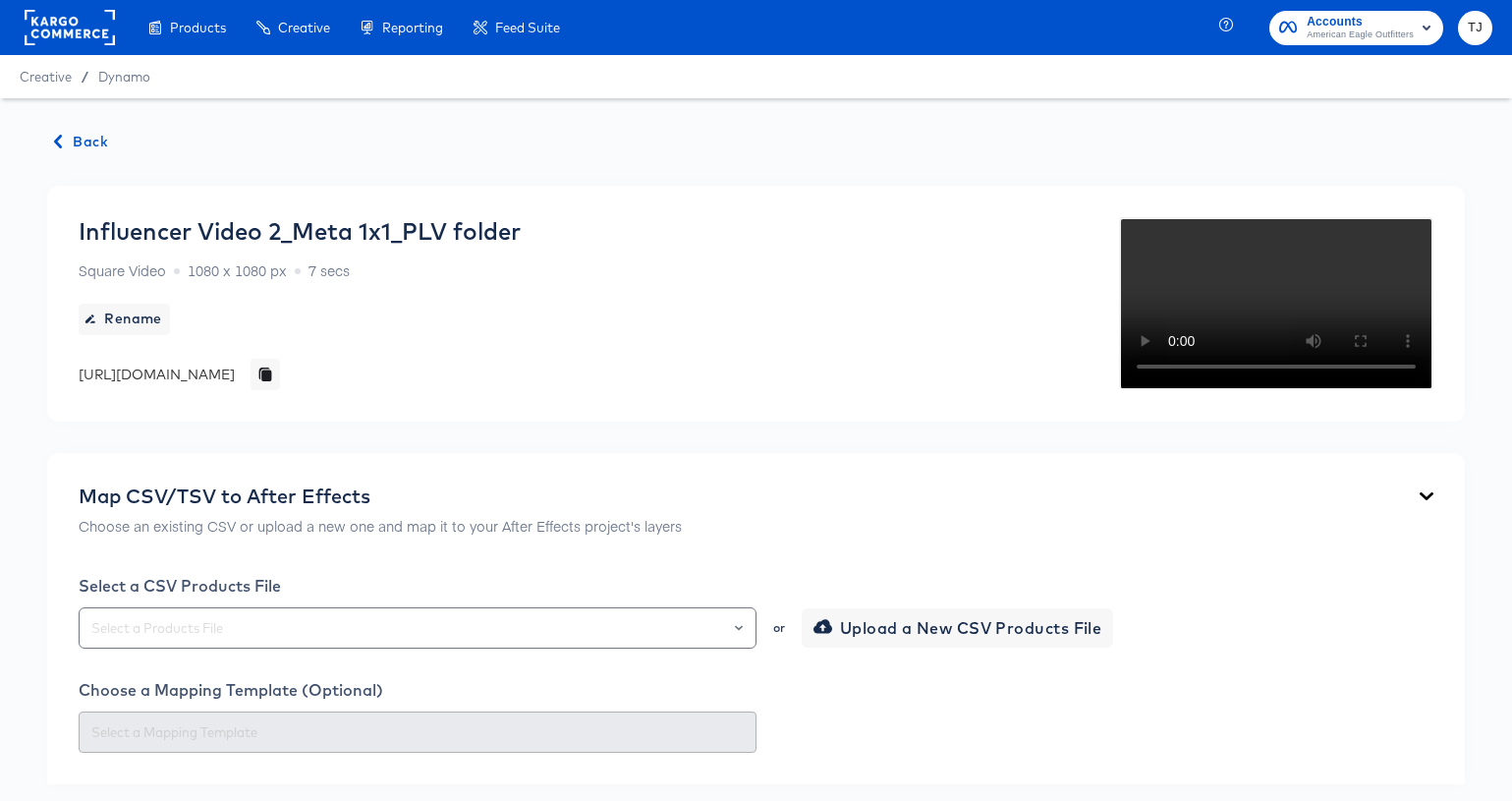
click at [84, 138] on span "Back" at bounding box center [82, 142] width 53 height 25
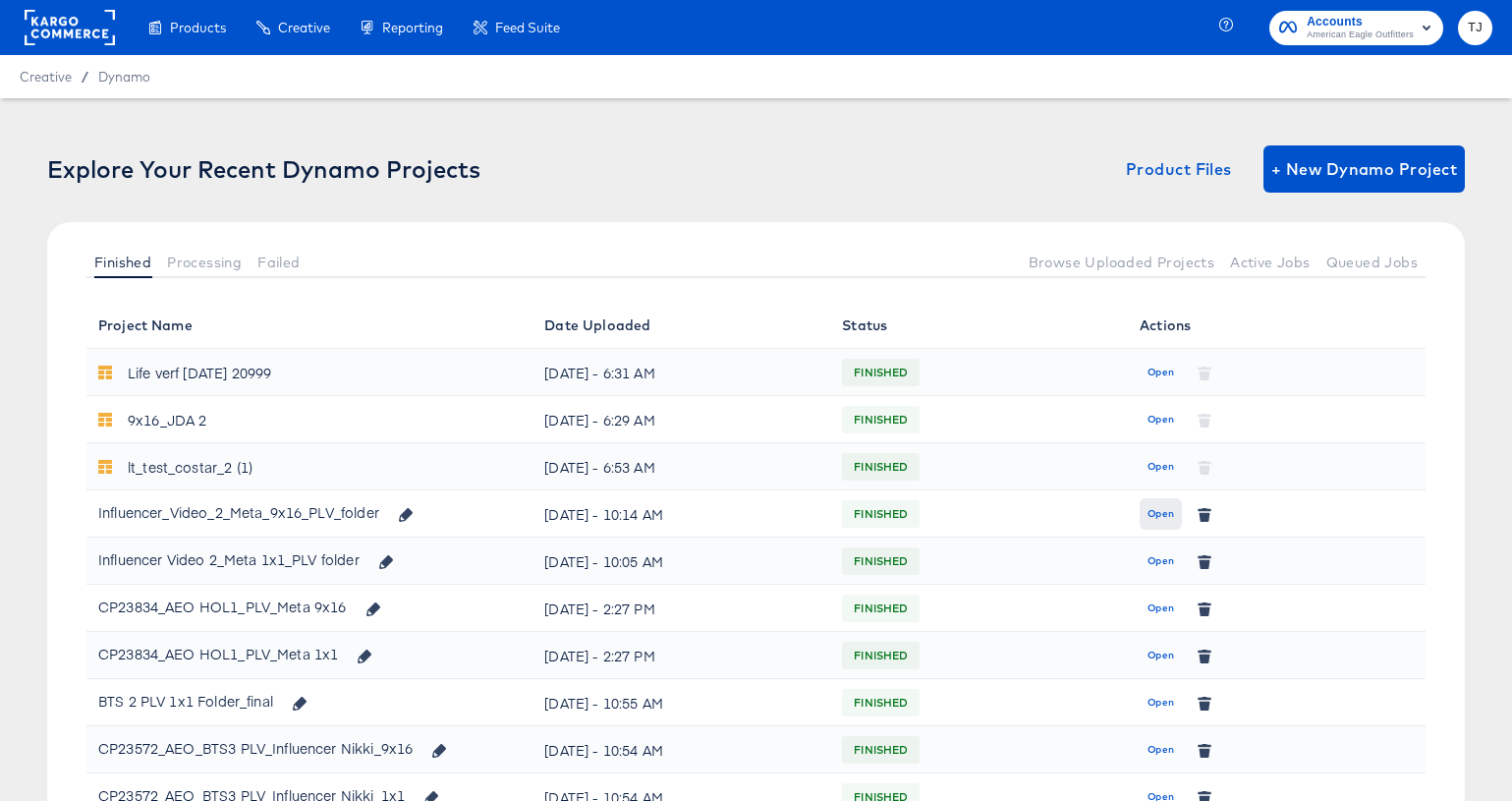
click at [1156, 510] on span "Open" at bounding box center [1160, 514] width 27 height 18
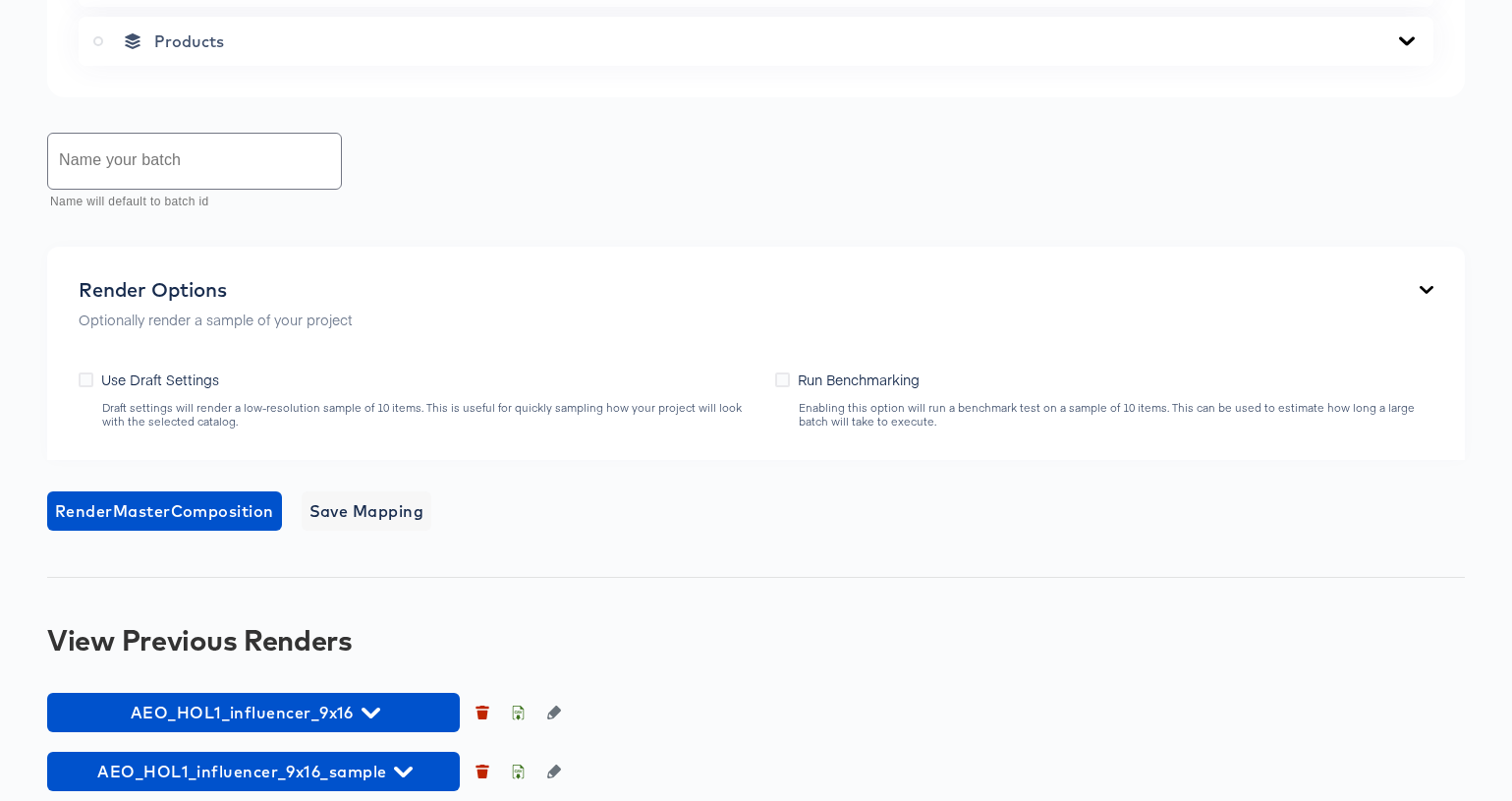
scroll to position [1423, 0]
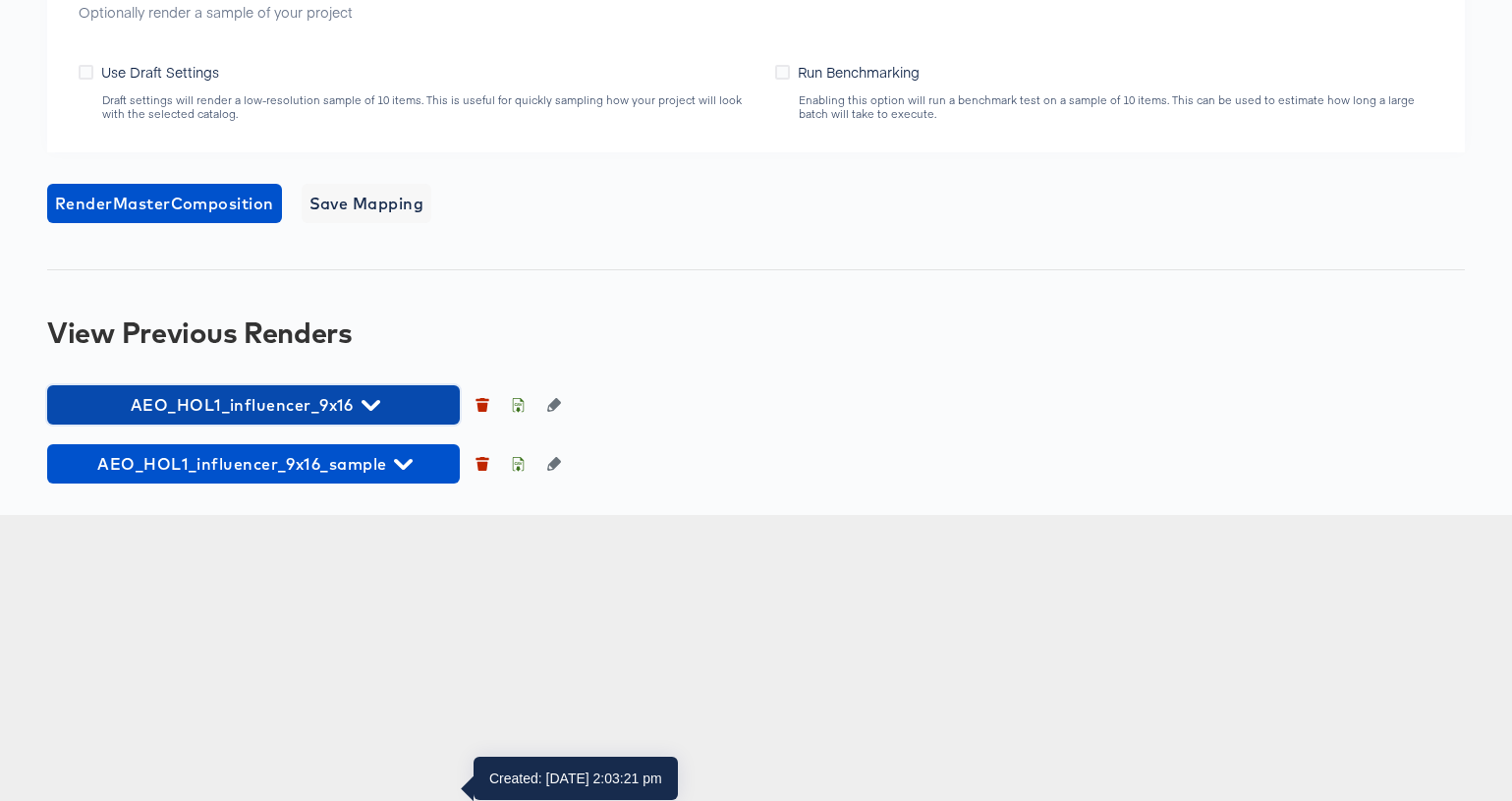
click at [379, 419] on span "AEO_HOL1_influencer_9x16" at bounding box center [253, 405] width 393 height 28
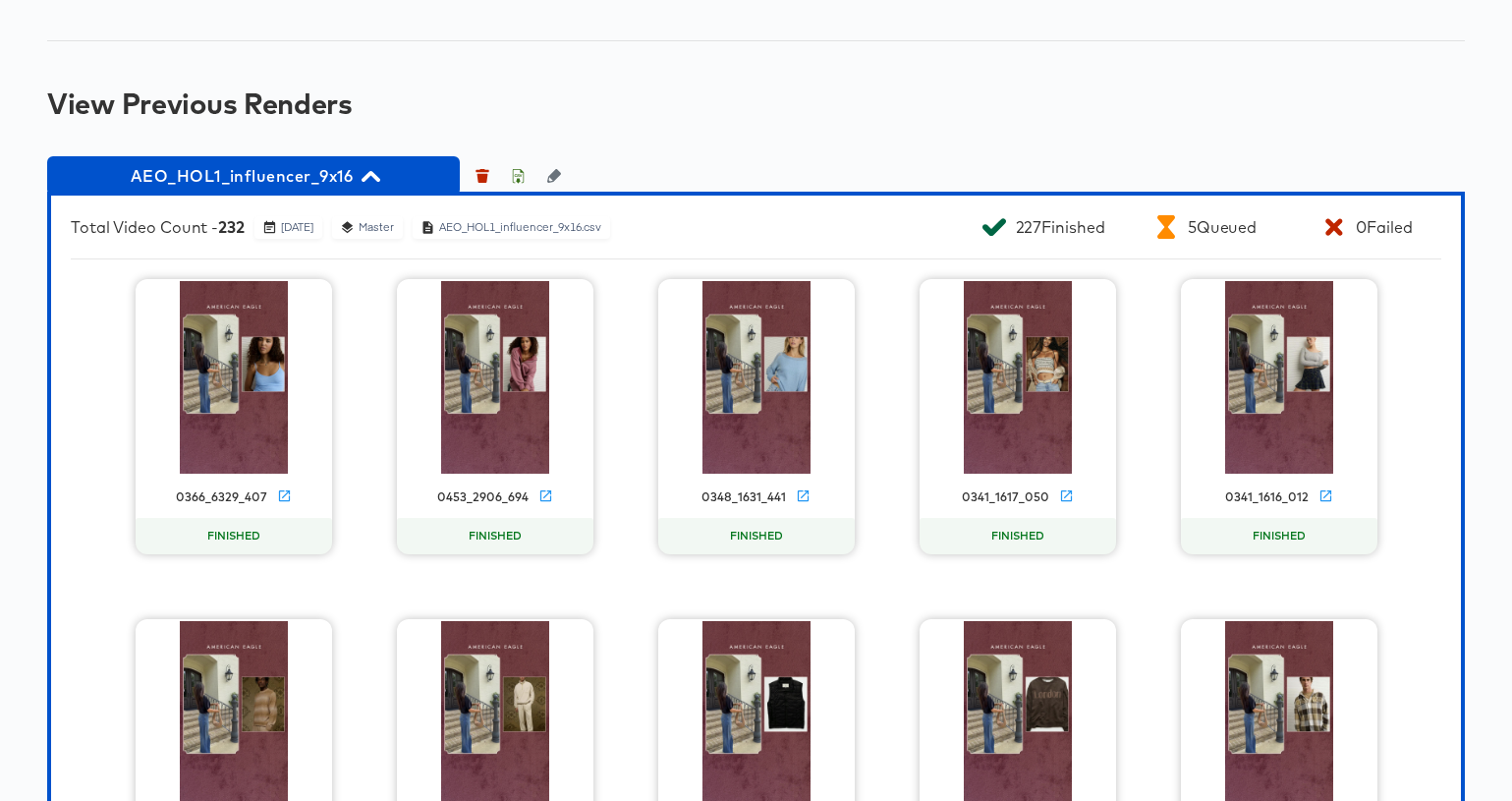
scroll to position [1552, 0]
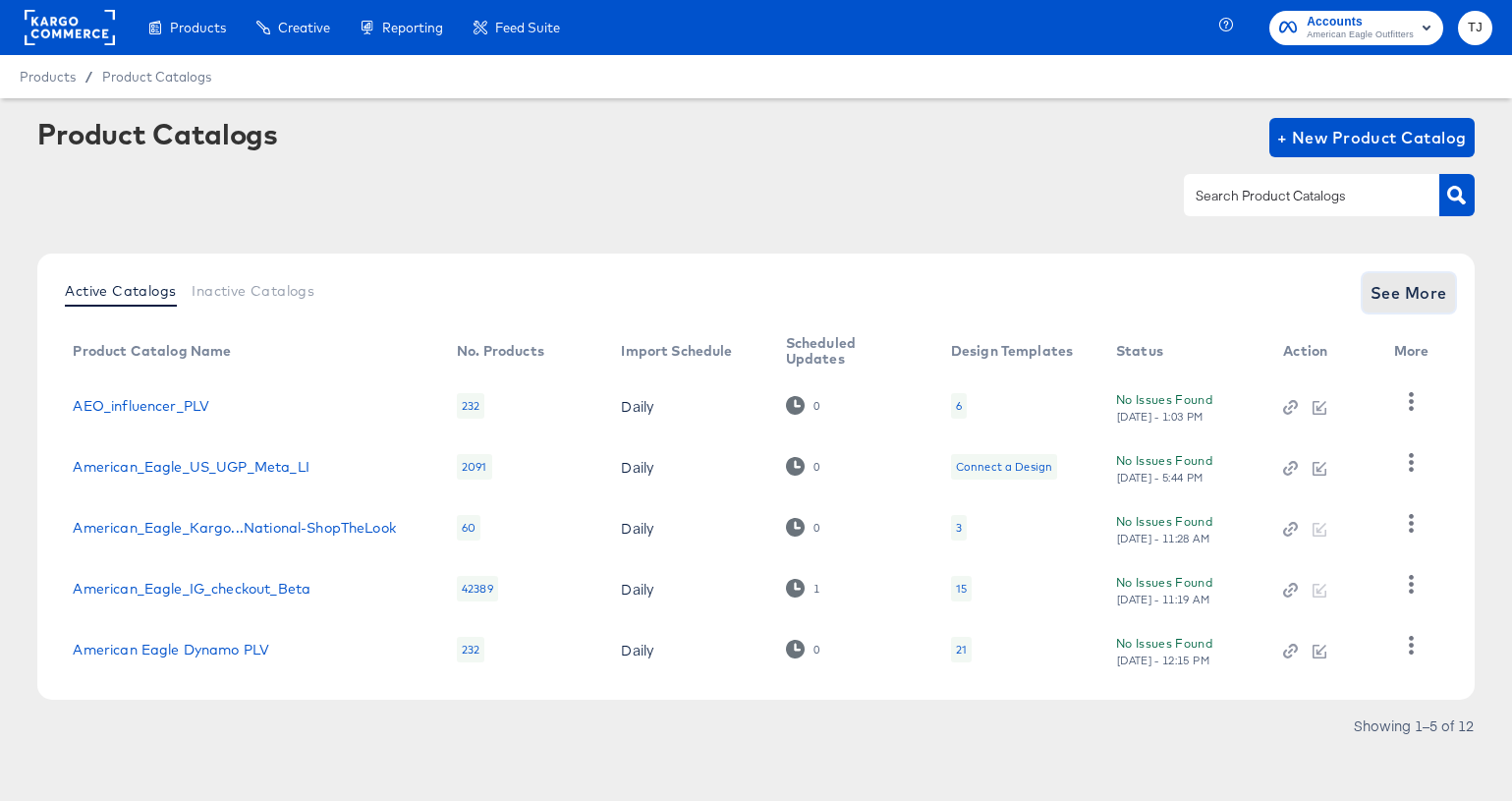
click at [1384, 289] on span "See More" at bounding box center [1409, 293] width 77 height 28
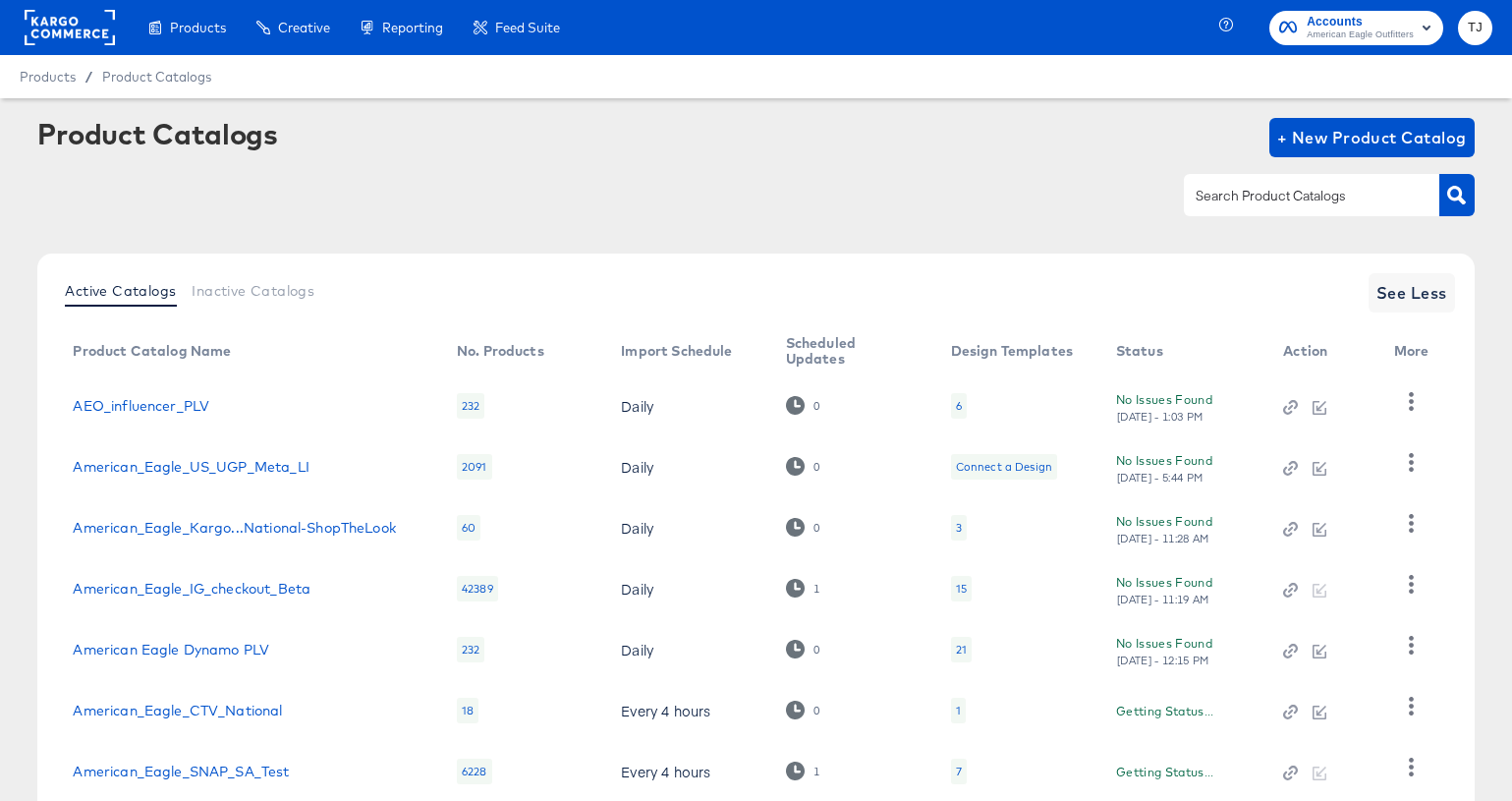
scroll to position [314, 0]
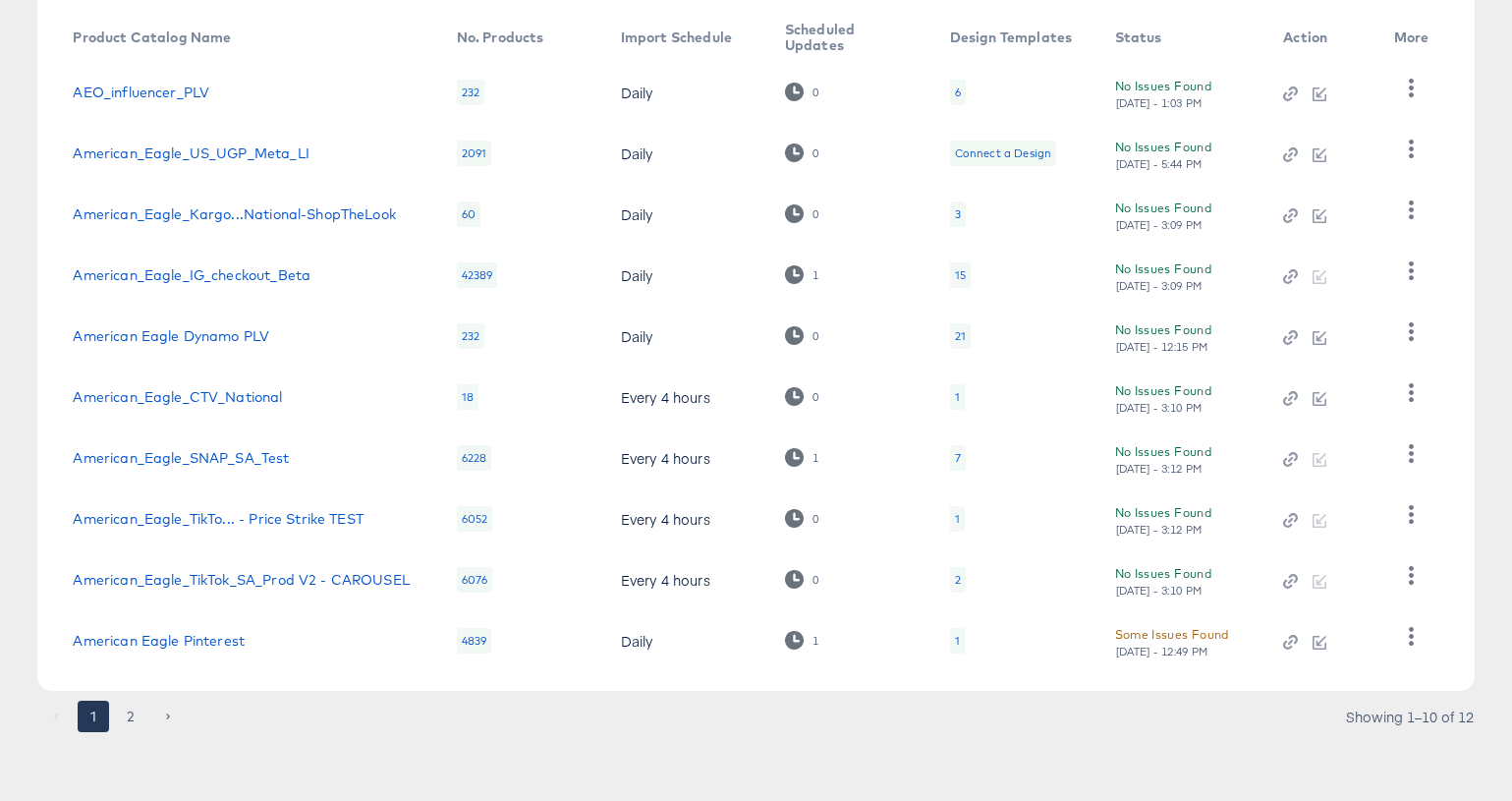
click at [134, 711] on button "2" at bounding box center [131, 716] width 31 height 31
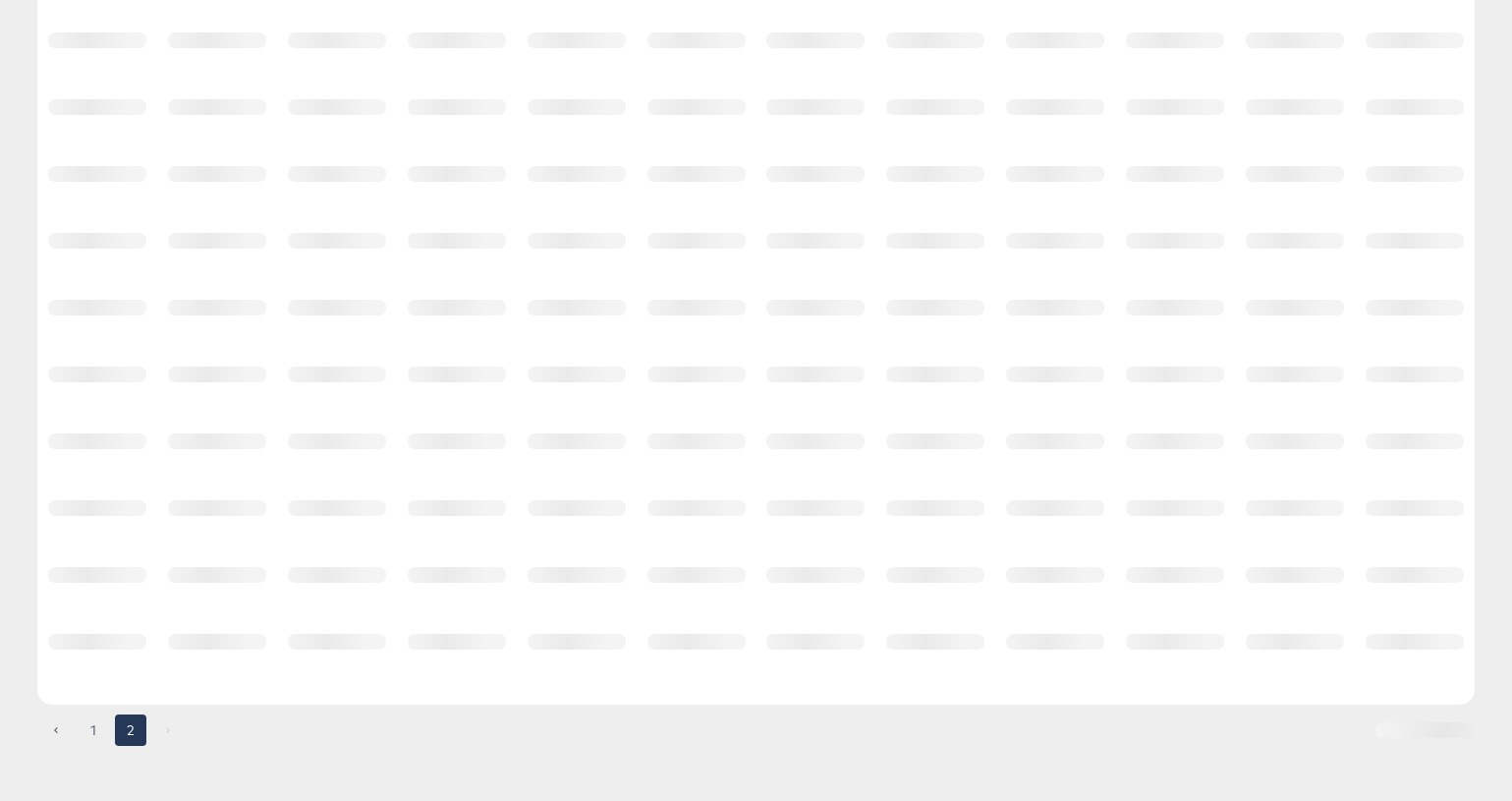
scroll to position [0, 0]
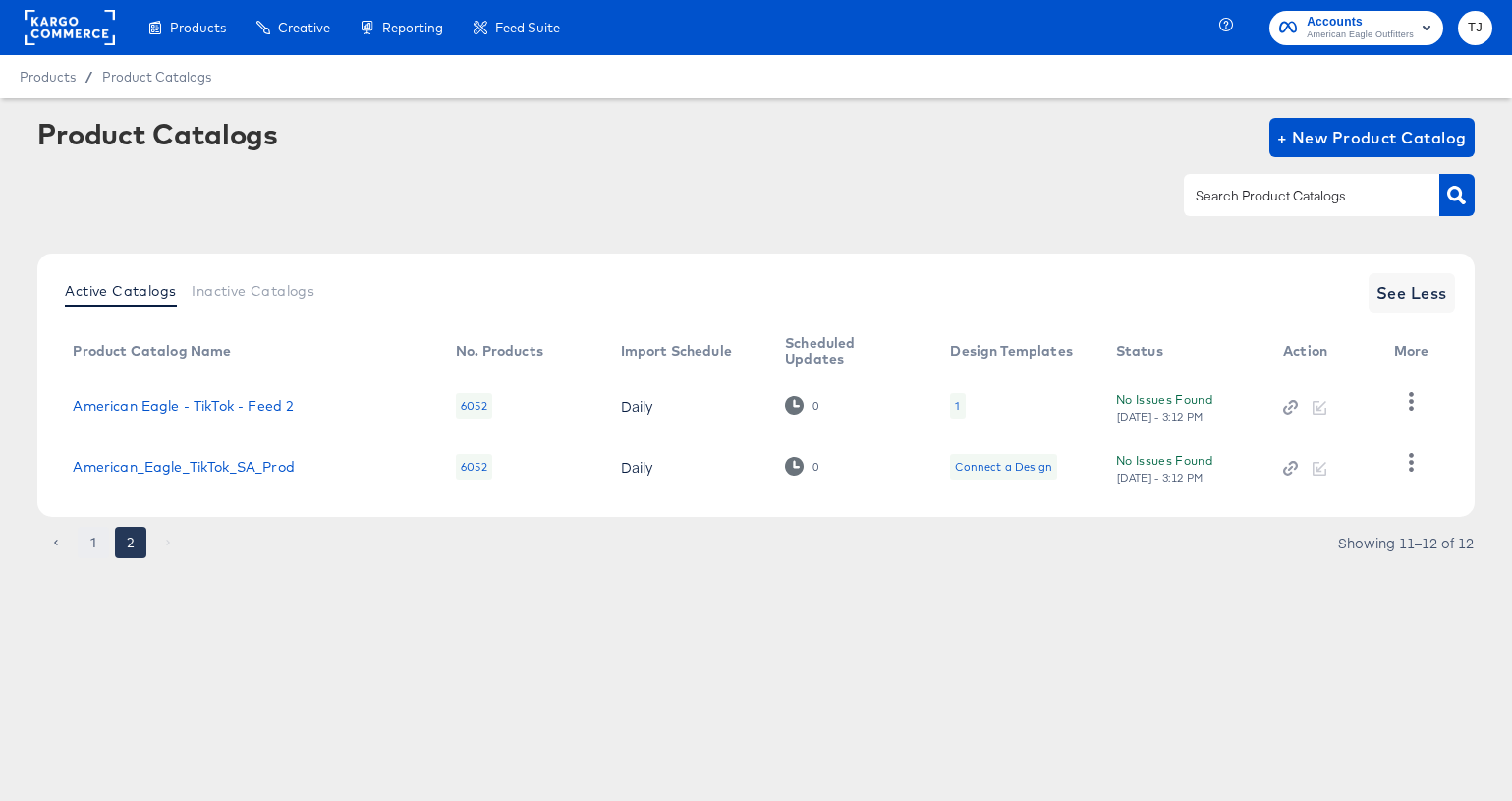
click at [88, 542] on button "1" at bounding box center [93, 543] width 31 height 31
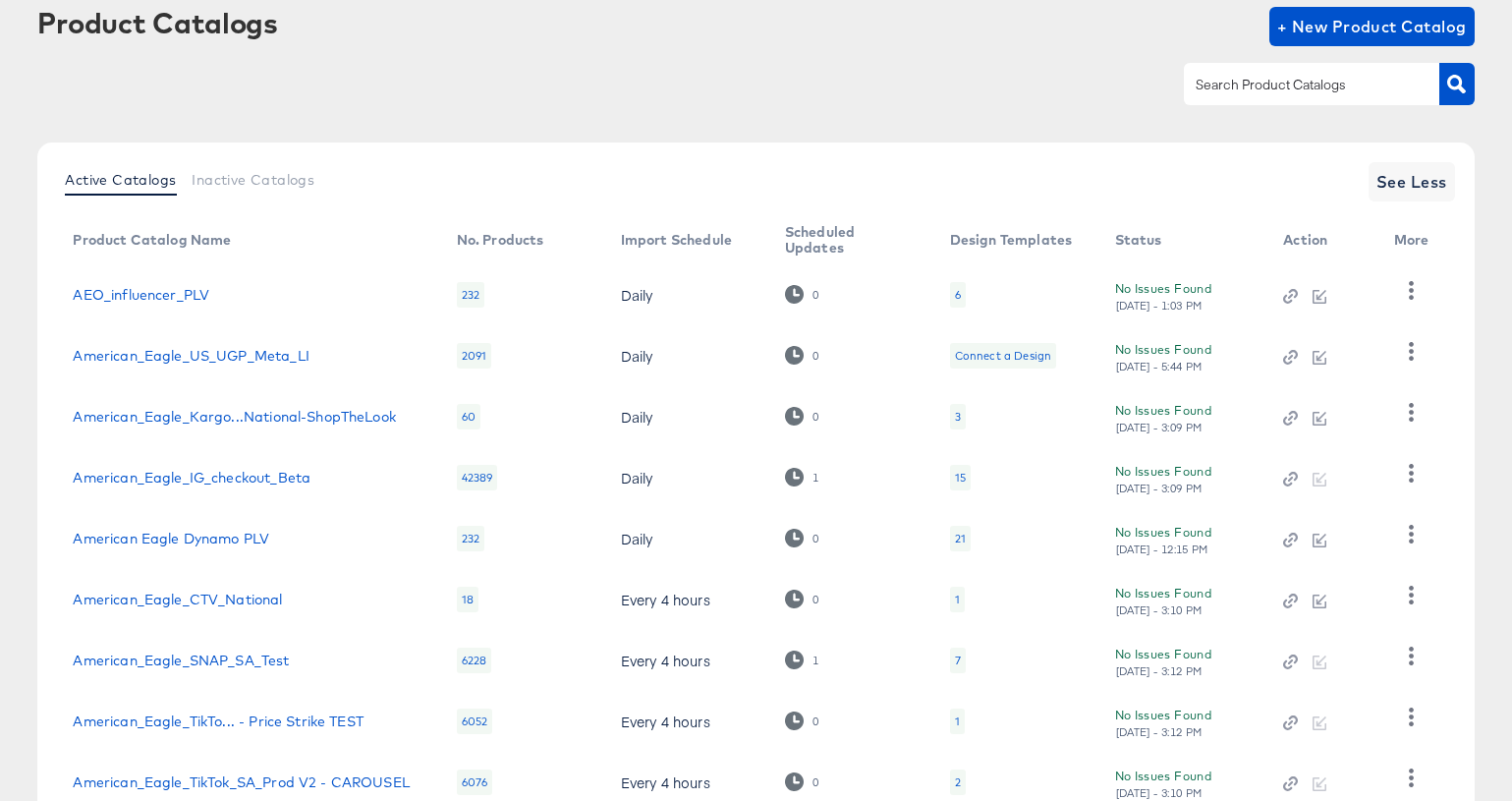
scroll to position [226, 0]
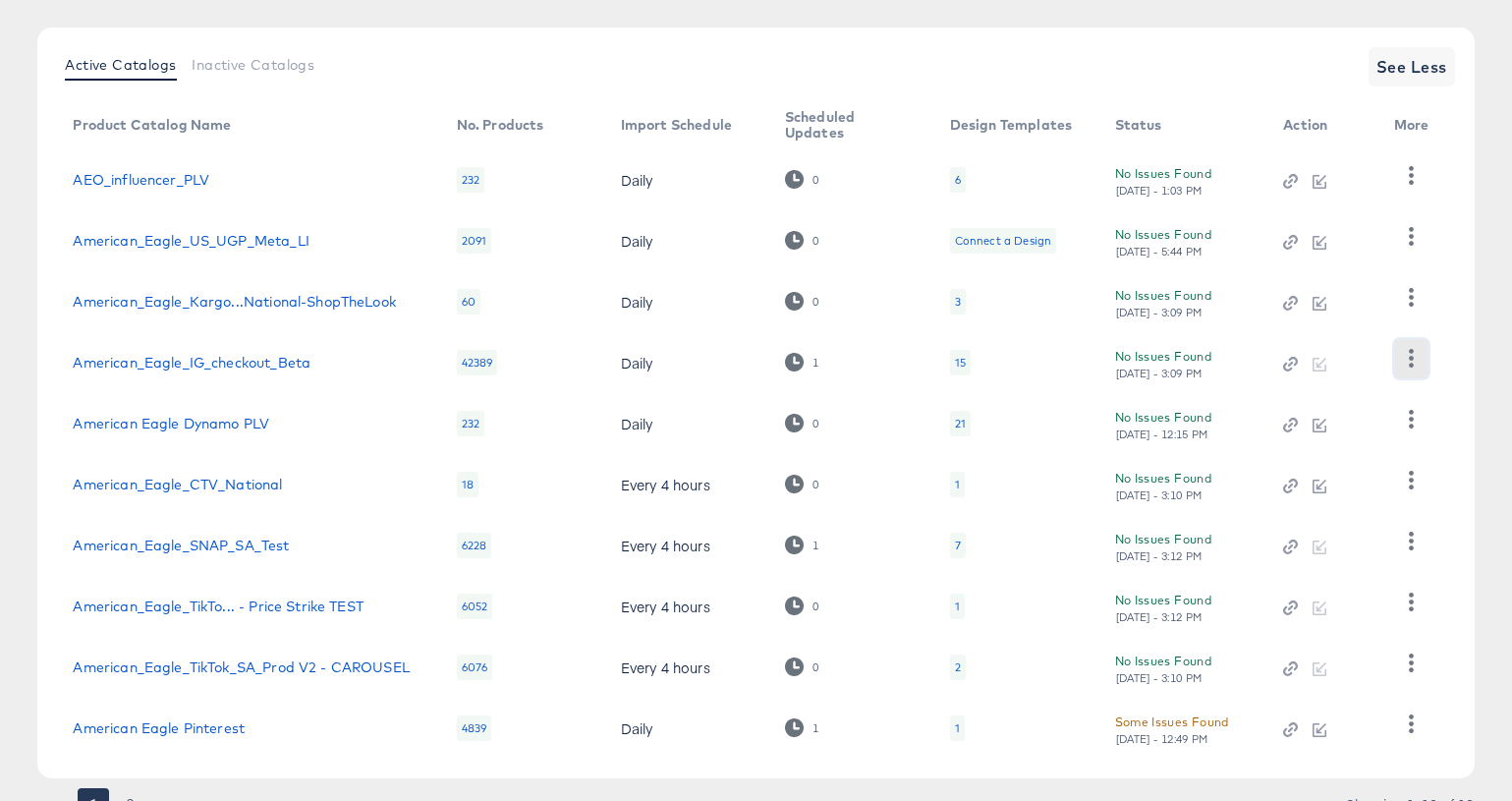
click at [1416, 359] on icon "button" at bounding box center [1411, 358] width 19 height 19
click at [1355, 420] on div "HUD Checks (Internal)" at bounding box center [1330, 430] width 196 height 31
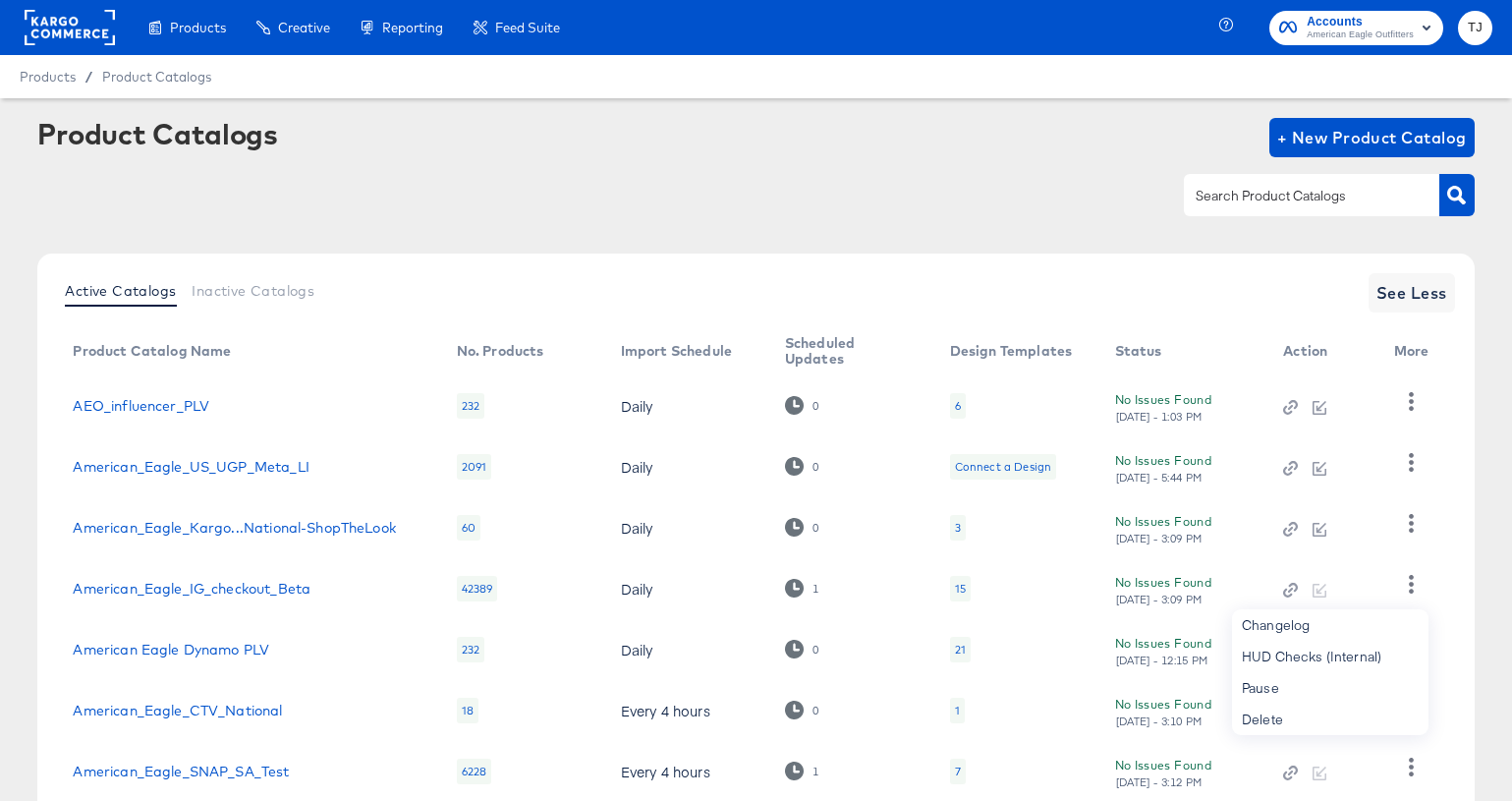
click at [49, 28] on rect at bounding box center [70, 28] width 90 height 35
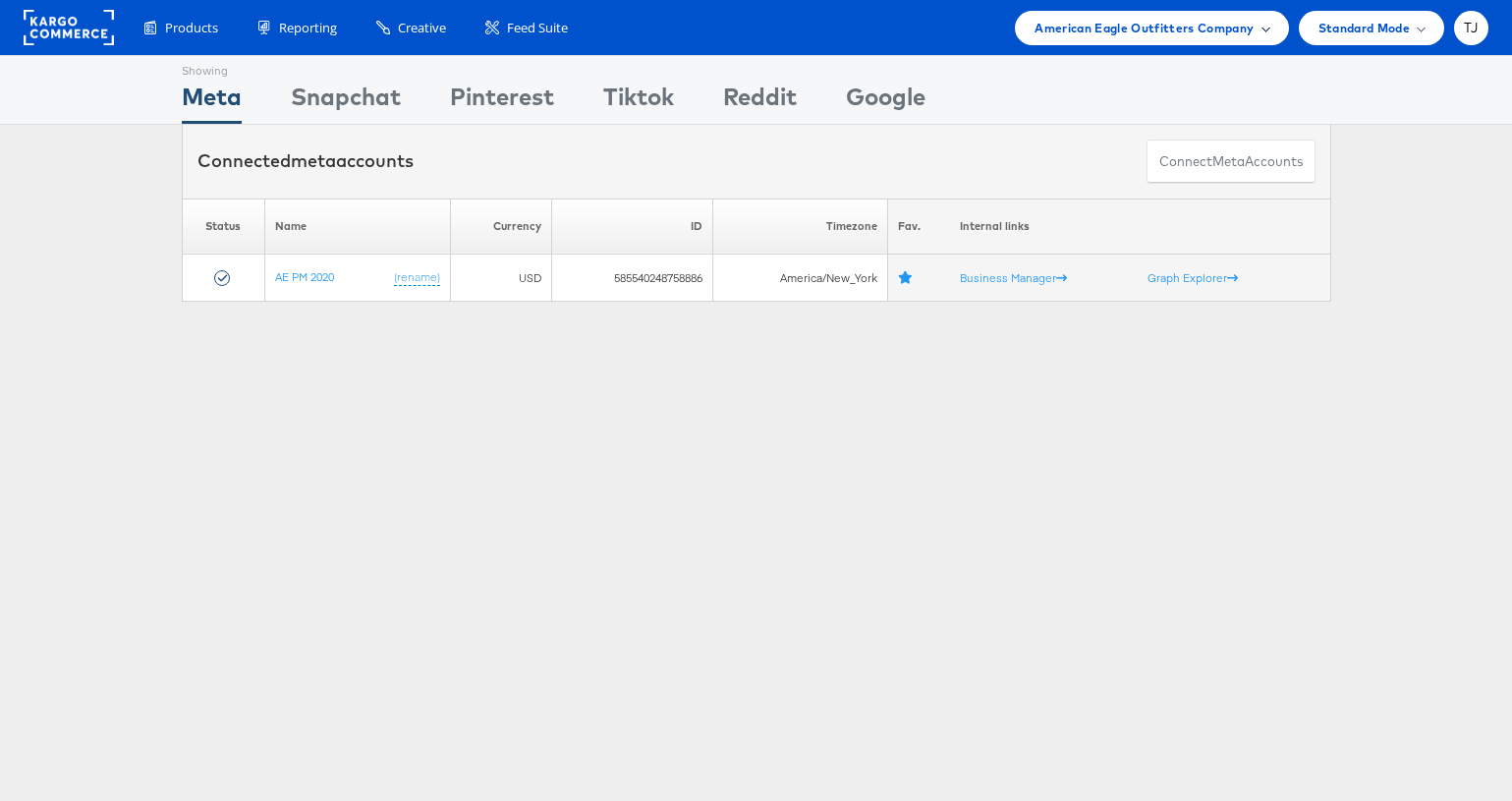
click at [1253, 20] on div "American Eagle Outfitters Company" at bounding box center [1151, 28] width 234 height 21
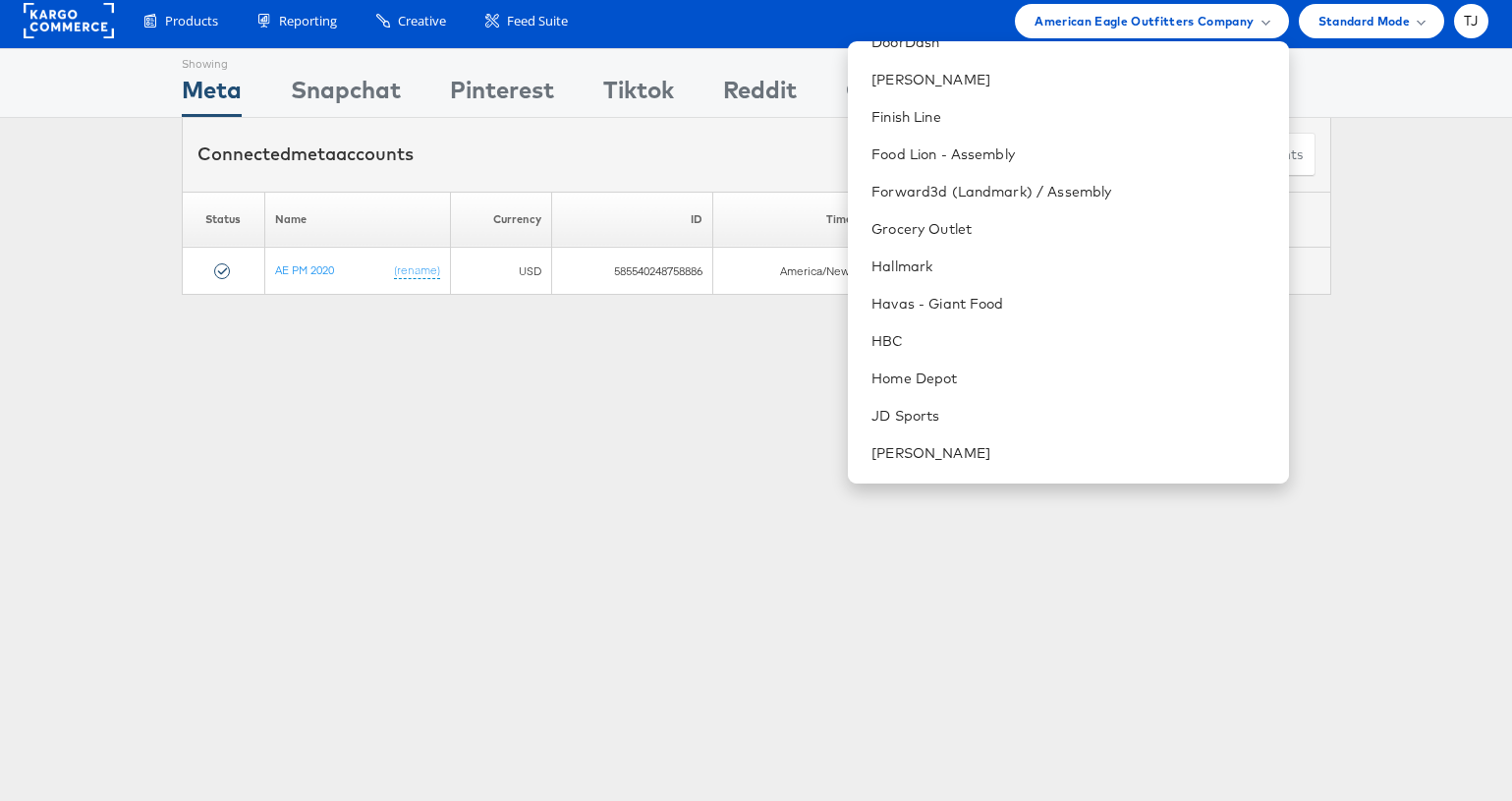
scroll to position [1036, 0]
click at [1062, 448] on link "John Lewis" at bounding box center [1072, 449] width 401 height 20
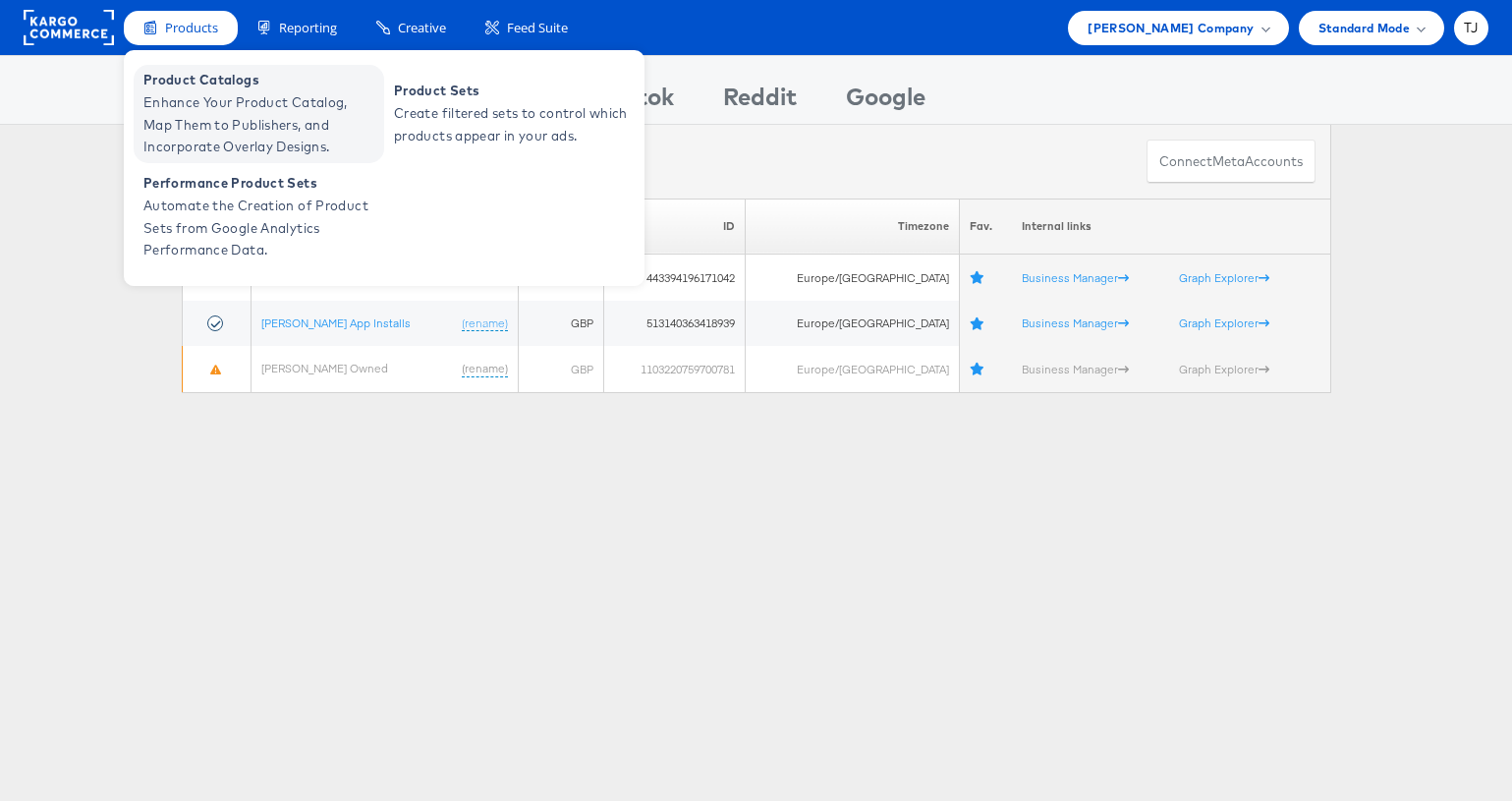
click at [180, 83] on span "Product Catalogs" at bounding box center [261, 80] width 236 height 23
